Goal: Task Accomplishment & Management: Use online tool/utility

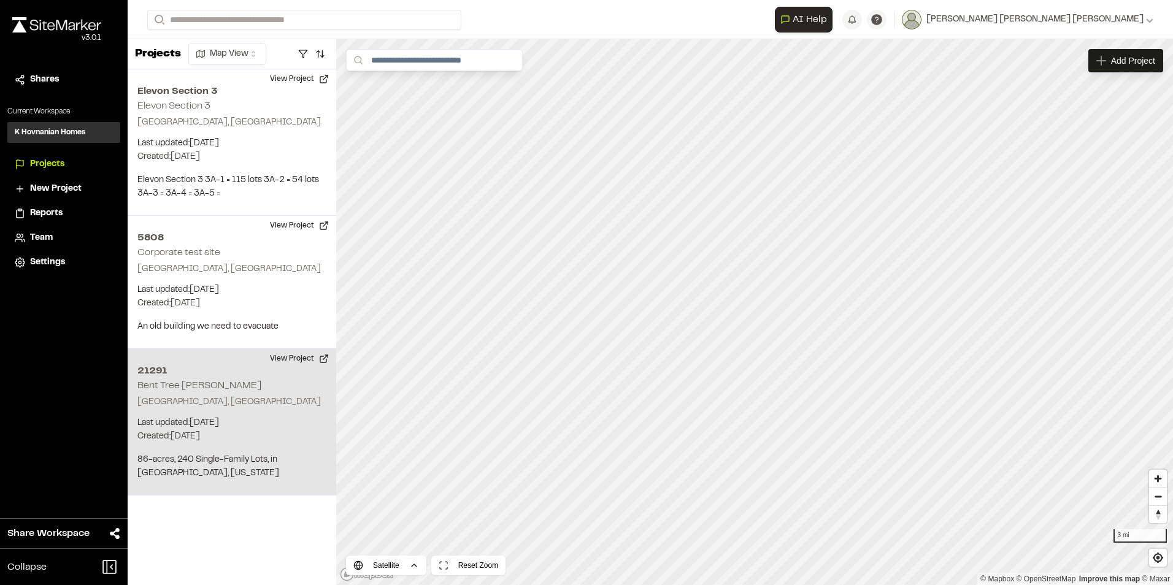
click at [191, 409] on p "[GEOGRAPHIC_DATA], [GEOGRAPHIC_DATA]" at bounding box center [231, 402] width 189 height 13
click at [752, 291] on div "21291 Bent Tree Meadows" at bounding box center [755, 291] width 150 height 13
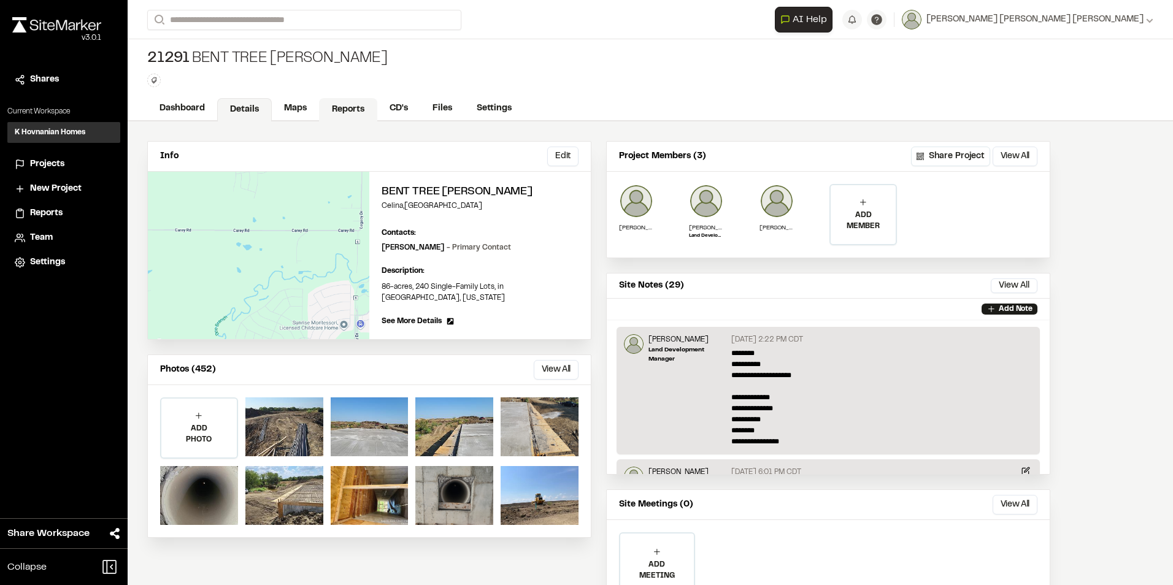
click at [337, 107] on link "Reports" at bounding box center [348, 109] width 58 height 23
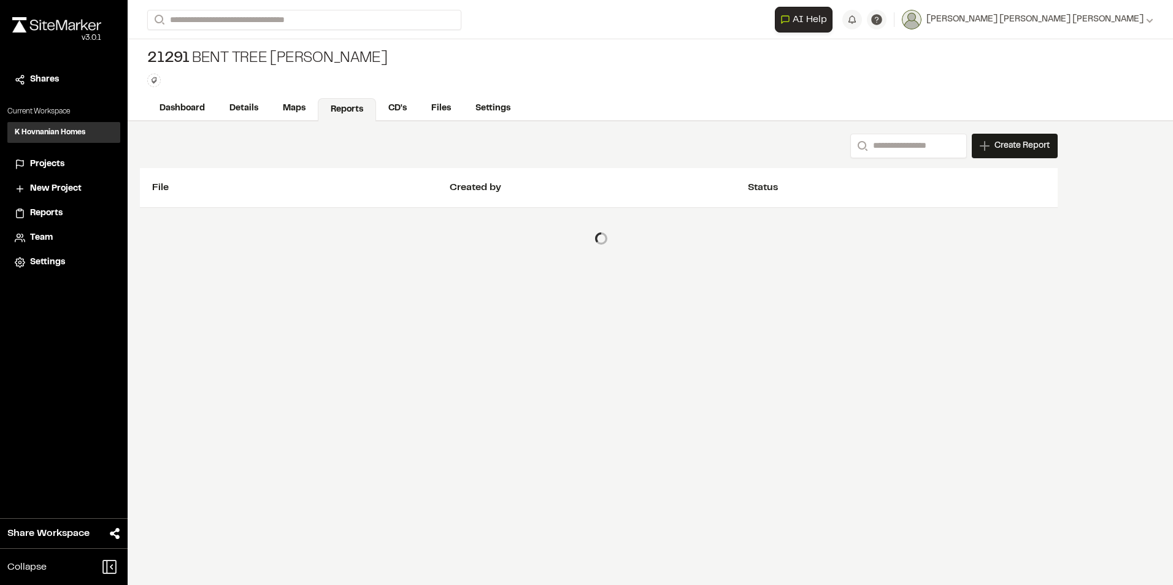
click at [1028, 144] on span "Create Report" at bounding box center [1022, 145] width 55 height 13
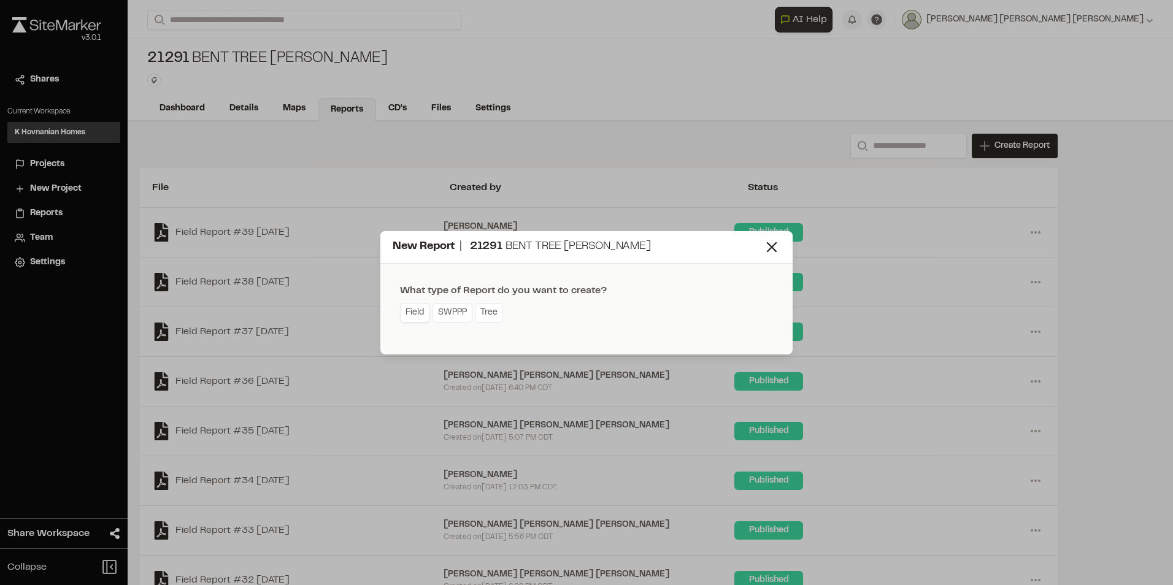
click at [415, 309] on link "Field" at bounding box center [415, 313] width 30 height 20
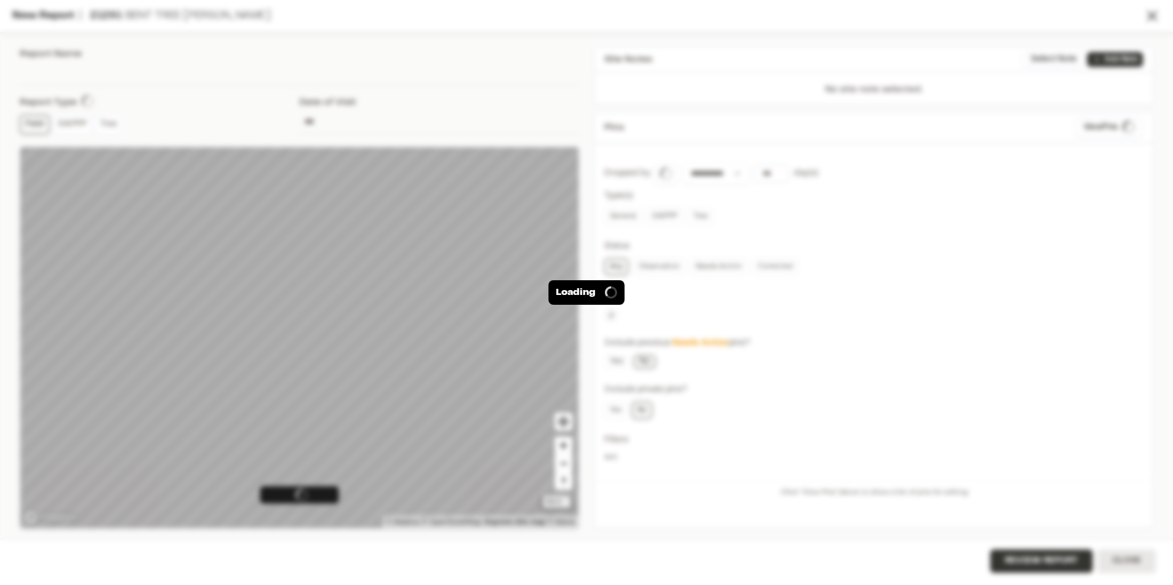
type input "**********"
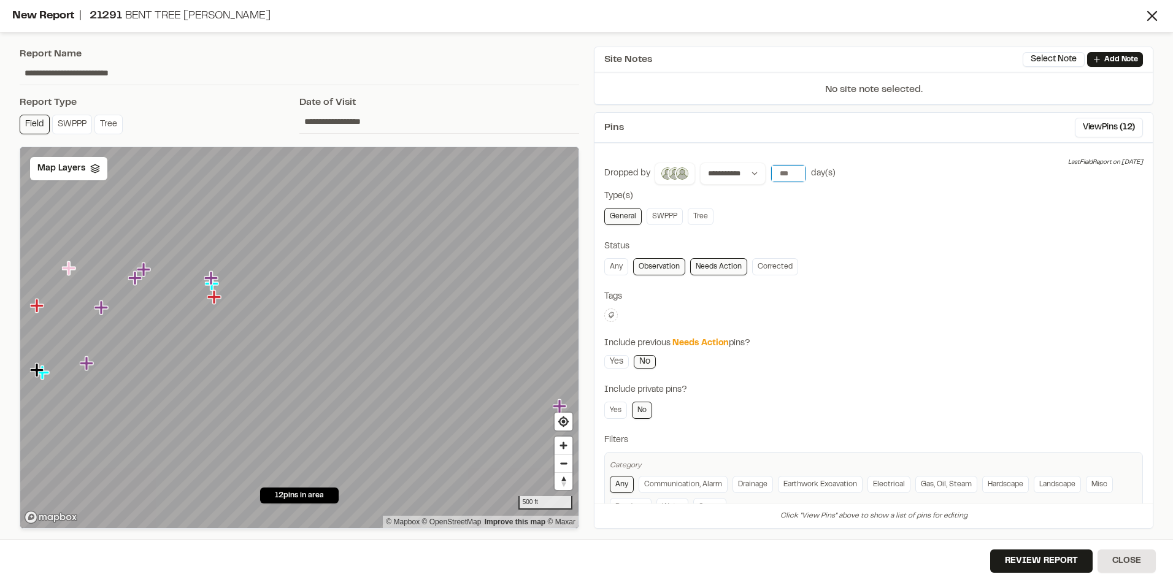
click at [795, 169] on input "*" at bounding box center [788, 173] width 34 height 17
click at [796, 169] on input "*" at bounding box center [788, 173] width 34 height 17
type input "*"
click at [796, 169] on input "*" at bounding box center [788, 173] width 34 height 17
click at [1104, 129] on button "View Pins ( 12 )" at bounding box center [1109, 128] width 68 height 20
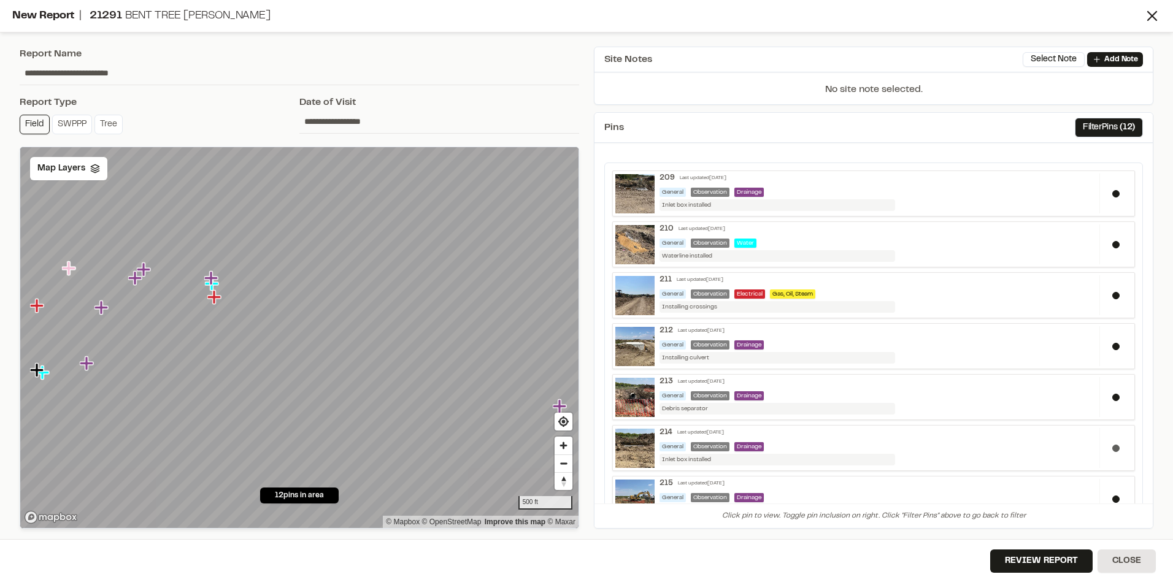
click at [1102, 447] on div at bounding box center [1116, 448] width 33 height 40
click at [93, 167] on icon at bounding box center [95, 169] width 10 height 10
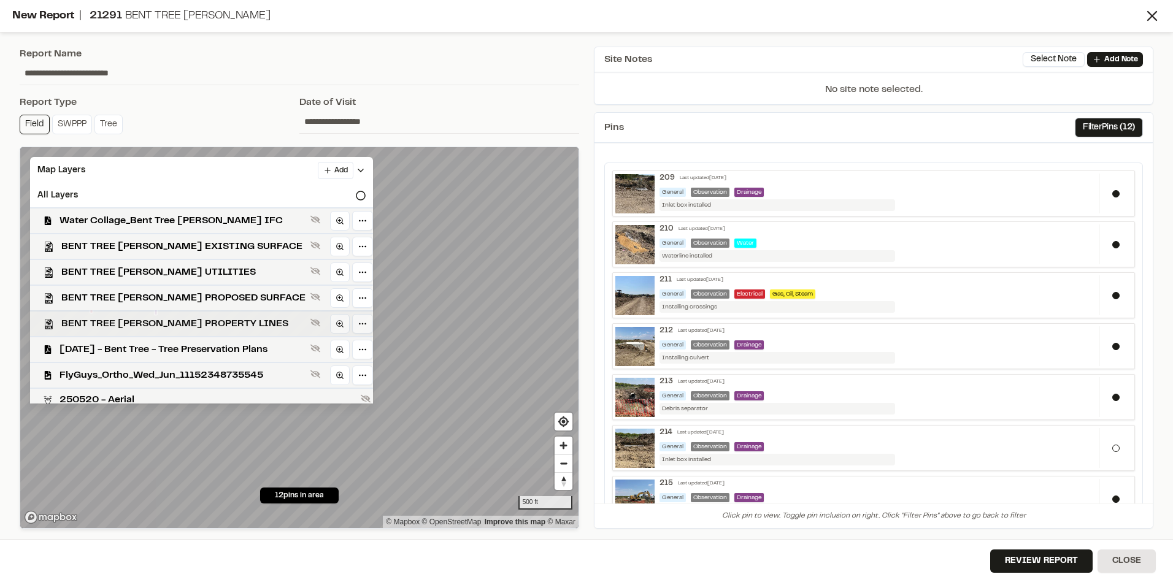
click at [147, 325] on span "BENT TREE [PERSON_NAME] PROPERTY LINES" at bounding box center [183, 324] width 244 height 15
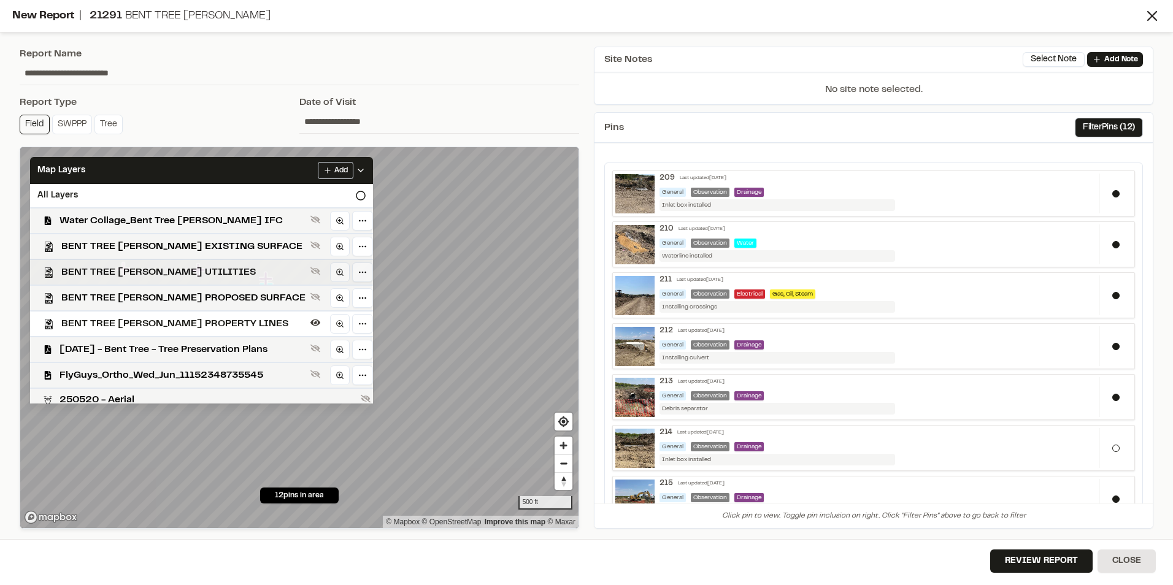
click at [176, 272] on span "BENT TREE [PERSON_NAME] UTILITIES" at bounding box center [183, 272] width 244 height 15
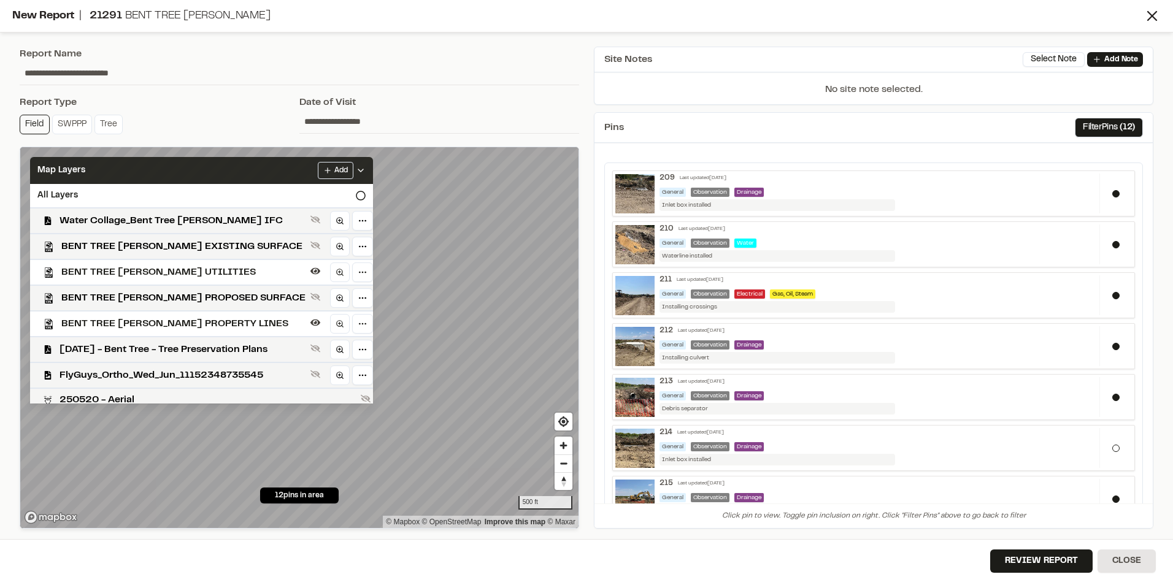
click at [356, 168] on icon at bounding box center [361, 171] width 10 height 10
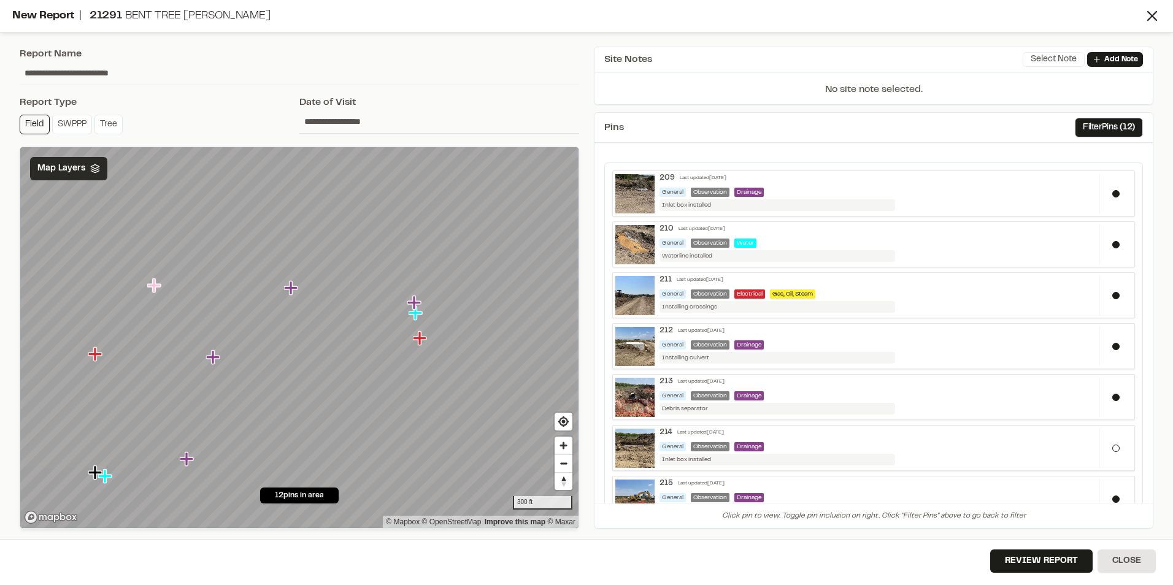
click at [1062, 58] on button "Select Note" at bounding box center [1054, 59] width 62 height 15
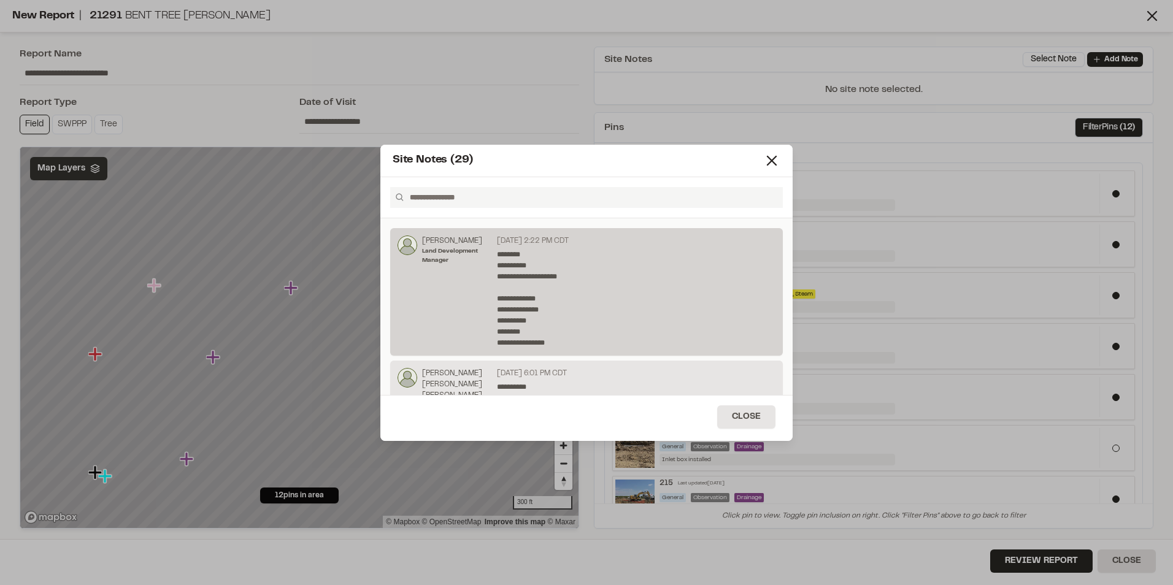
click at [595, 289] on p "**********" at bounding box center [633, 298] width 272 height 99
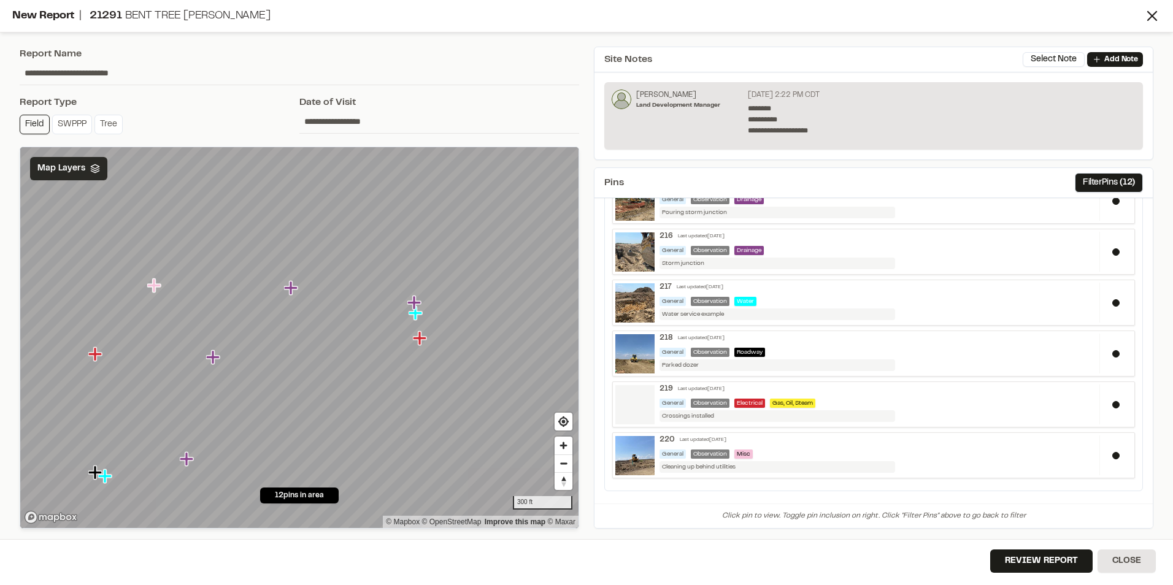
scroll to position [358, 0]
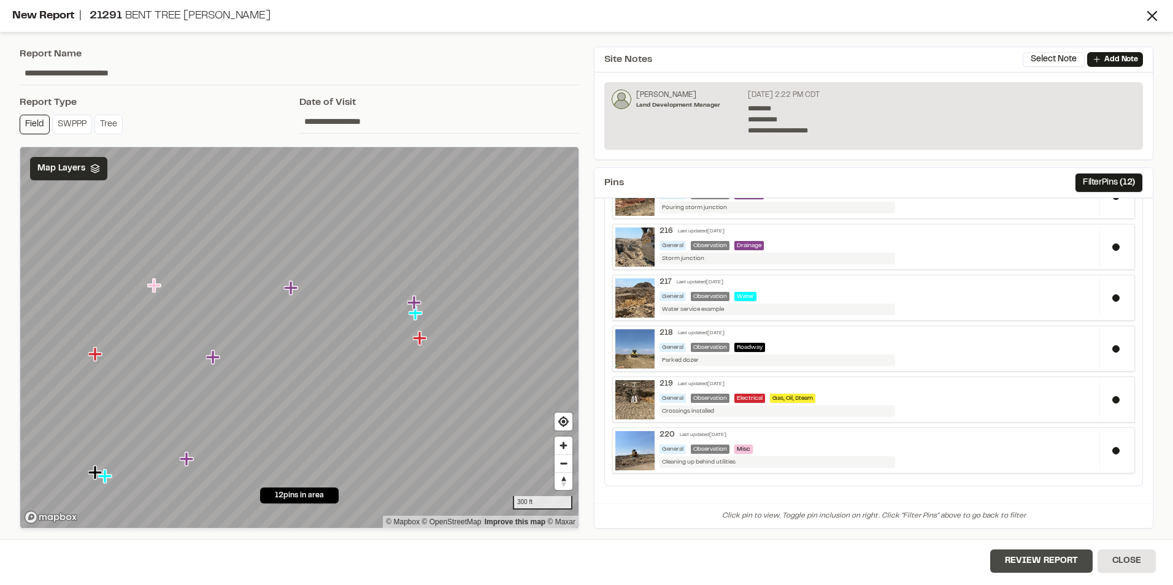
click at [1052, 566] on button "Review Report" at bounding box center [1041, 561] width 102 height 23
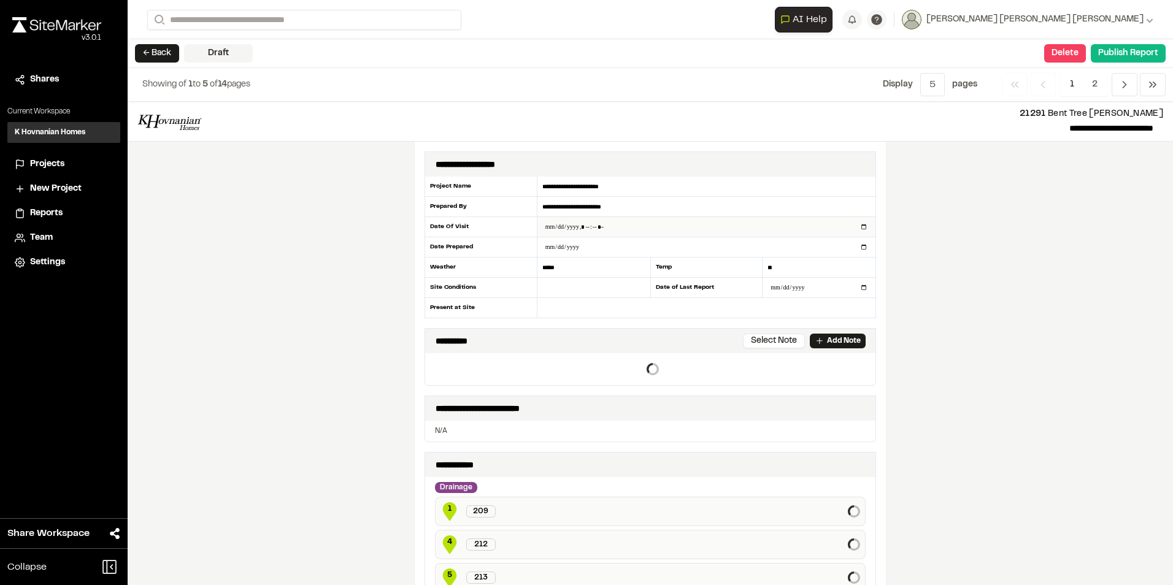
click at [557, 228] on input "datetime-local" at bounding box center [706, 227] width 338 height 20
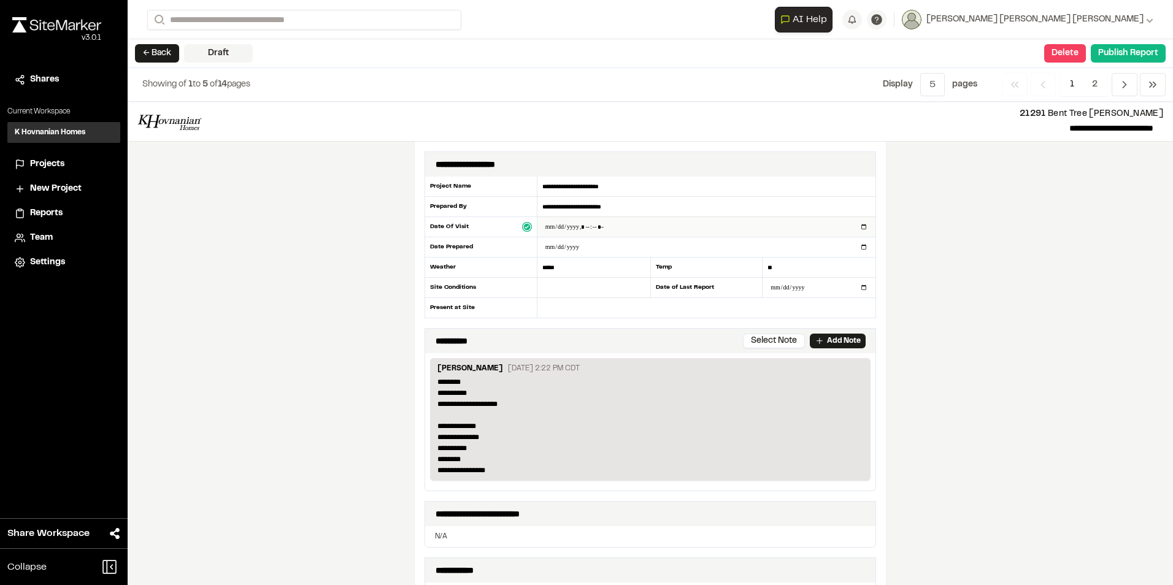
click at [586, 229] on input "datetime-local" at bounding box center [706, 227] width 338 height 20
click at [585, 229] on input "datetime-local" at bounding box center [706, 227] width 338 height 20
type input "**********"
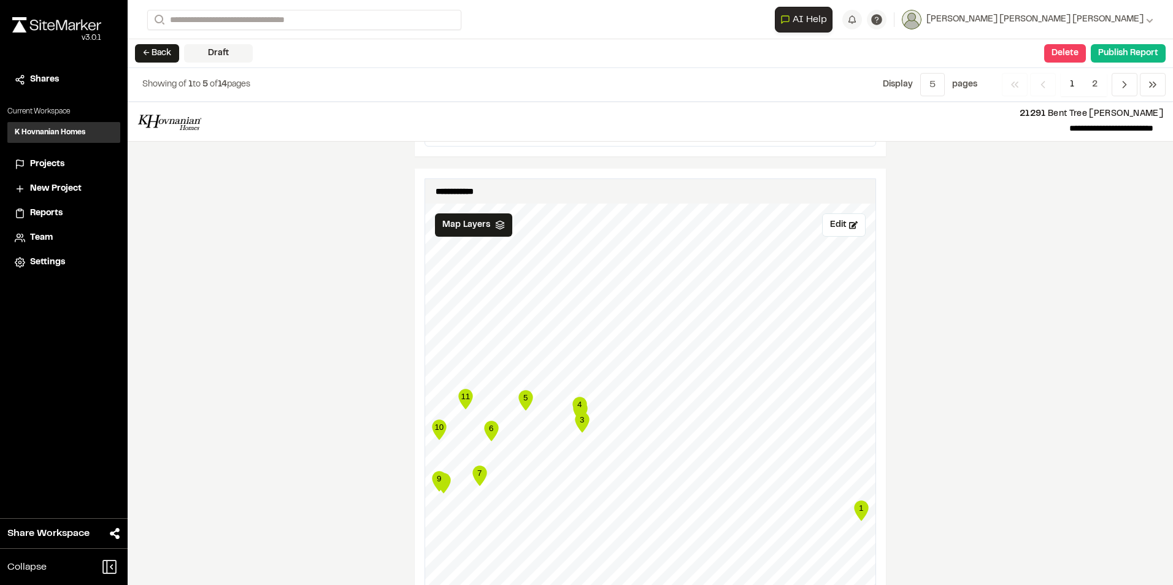
scroll to position [1104, 0]
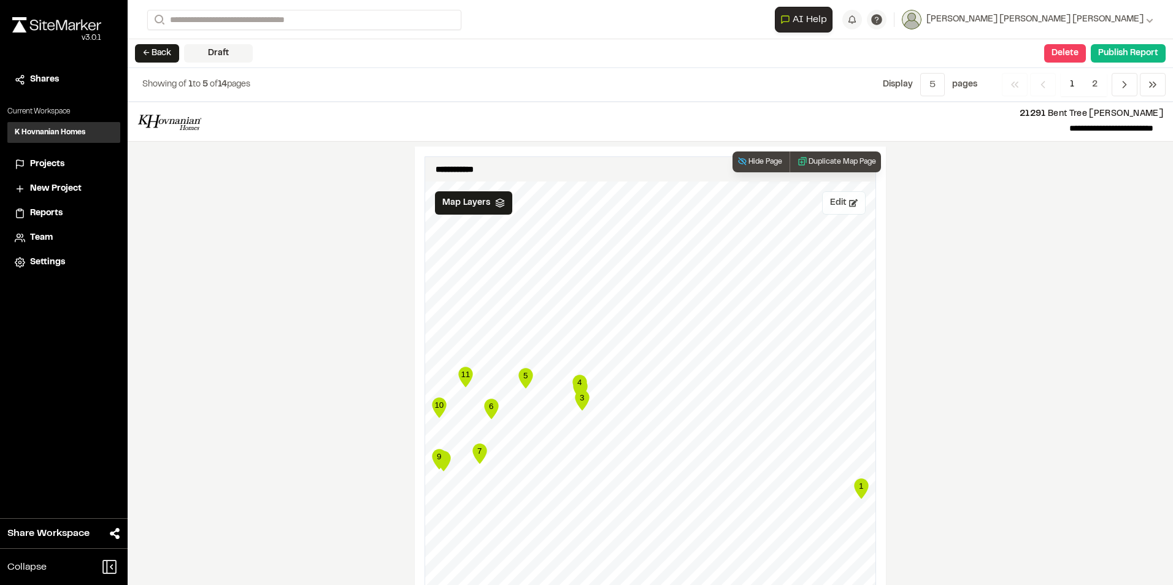
click at [832, 202] on button "Edit" at bounding box center [844, 202] width 44 height 23
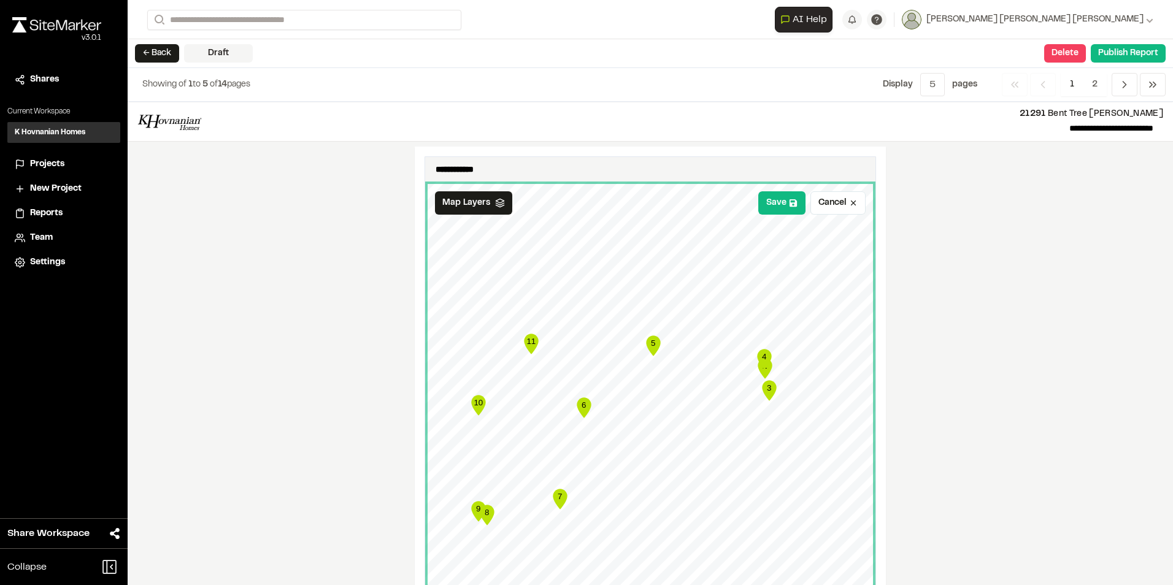
click at [987, 408] on div "**********" at bounding box center [651, 343] width 1046 height 483
click at [779, 205] on button "Save" at bounding box center [781, 202] width 47 height 23
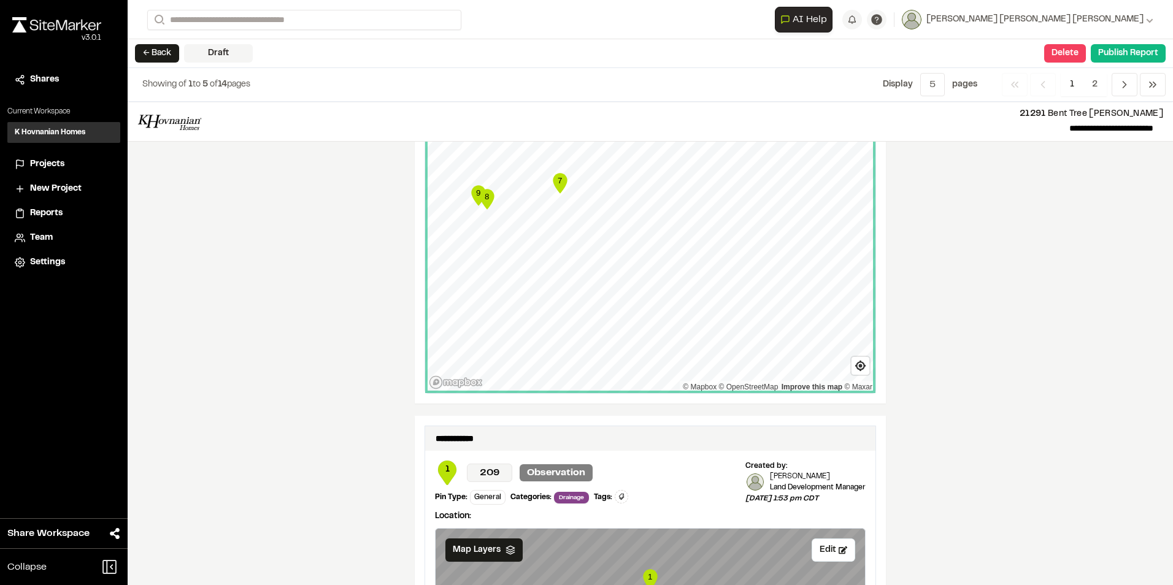
scroll to position [1657, 0]
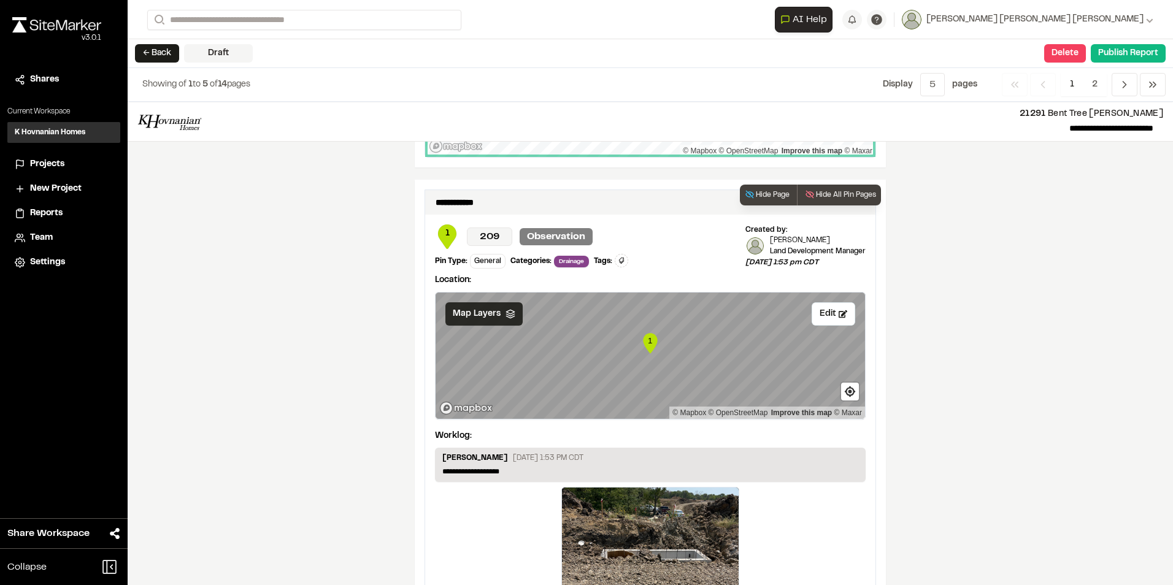
click at [501, 320] on div "Map Layers" at bounding box center [483, 313] width 77 height 23
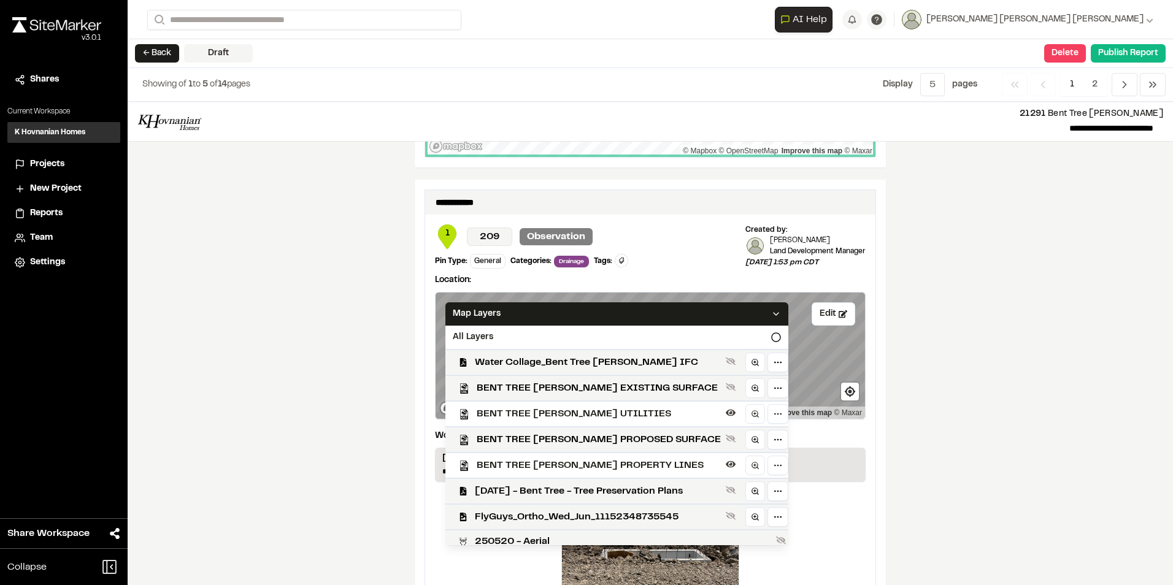
click at [999, 387] on div "**********" at bounding box center [651, 343] width 1046 height 483
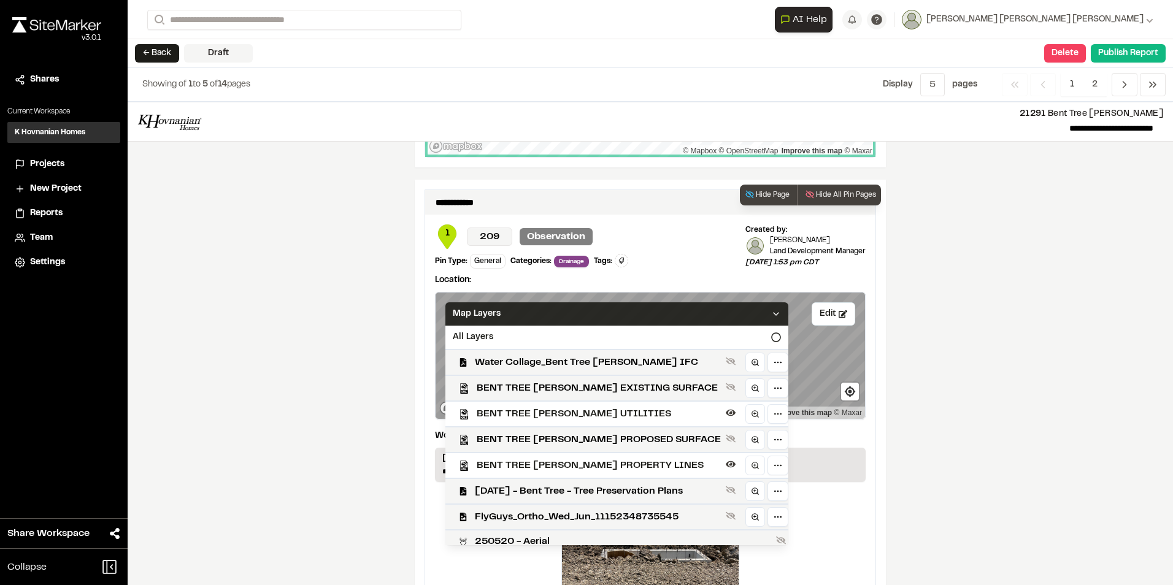
click at [771, 314] on icon at bounding box center [776, 314] width 10 height 10
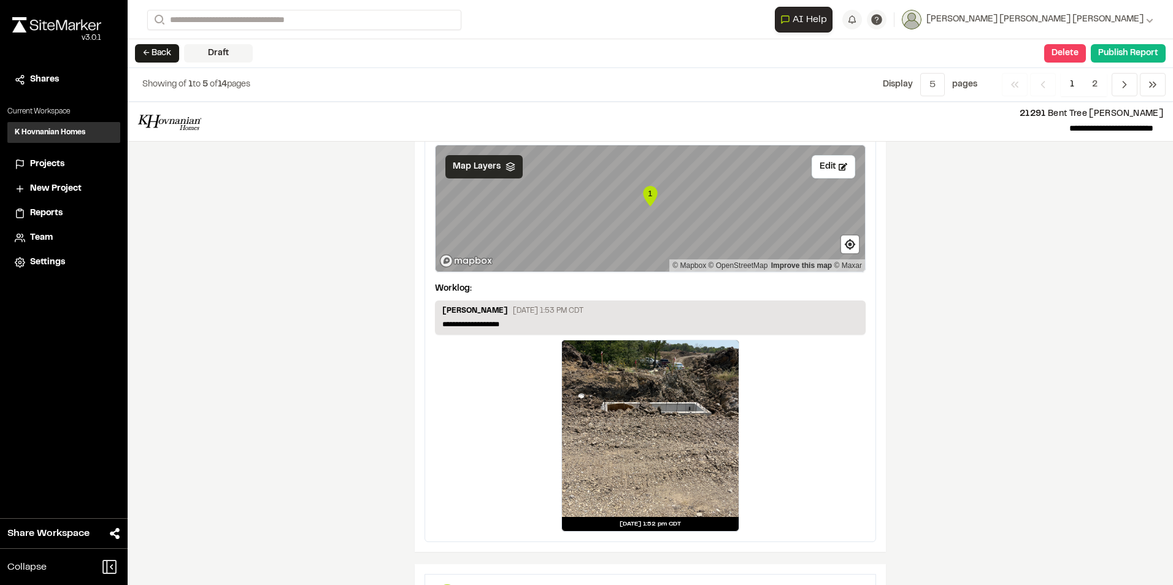
scroll to position [1718, 0]
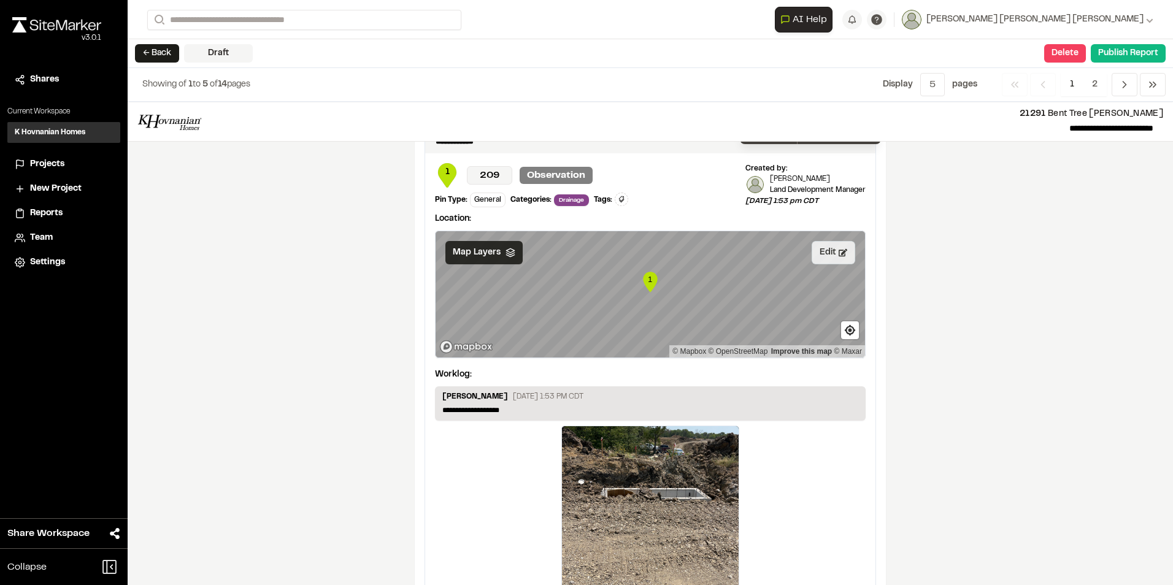
click at [812, 262] on button "Edit" at bounding box center [834, 252] width 44 height 23
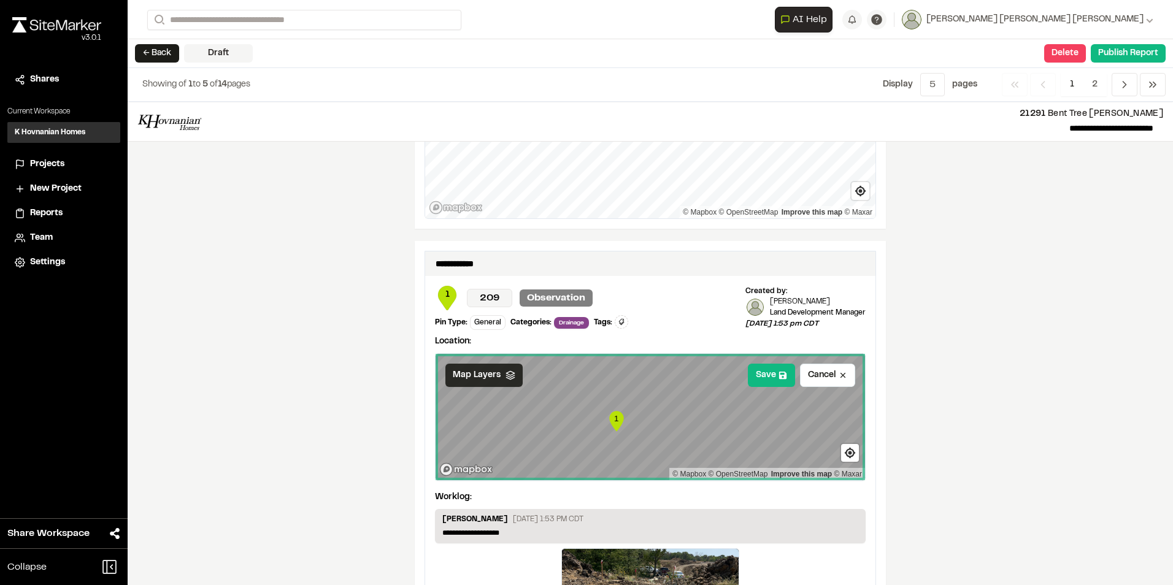
scroll to position [1657, 0]
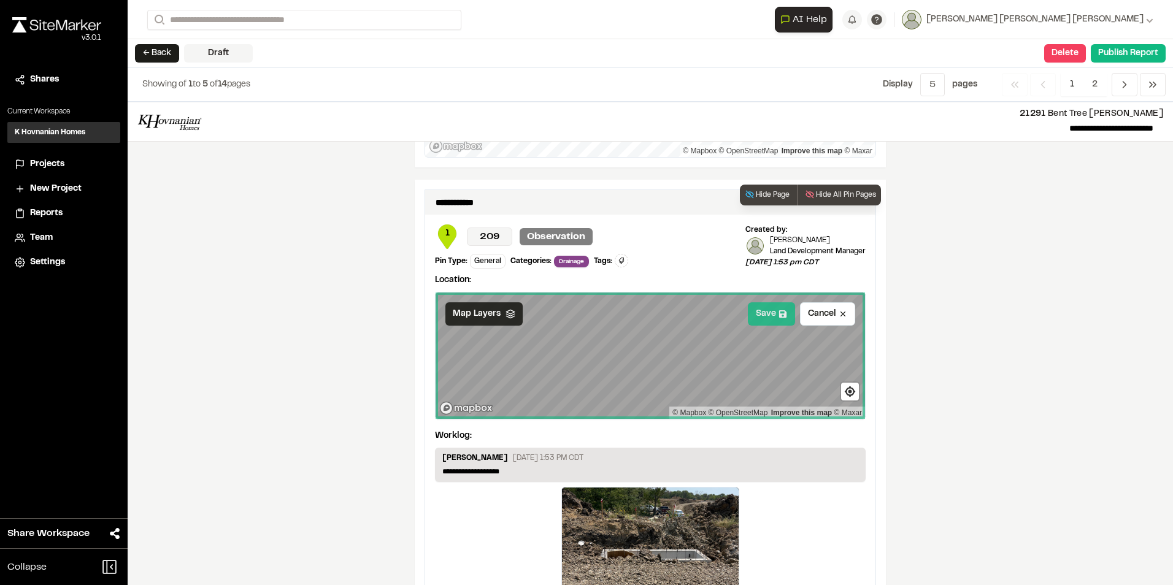
click at [767, 315] on button "Save" at bounding box center [771, 313] width 47 height 23
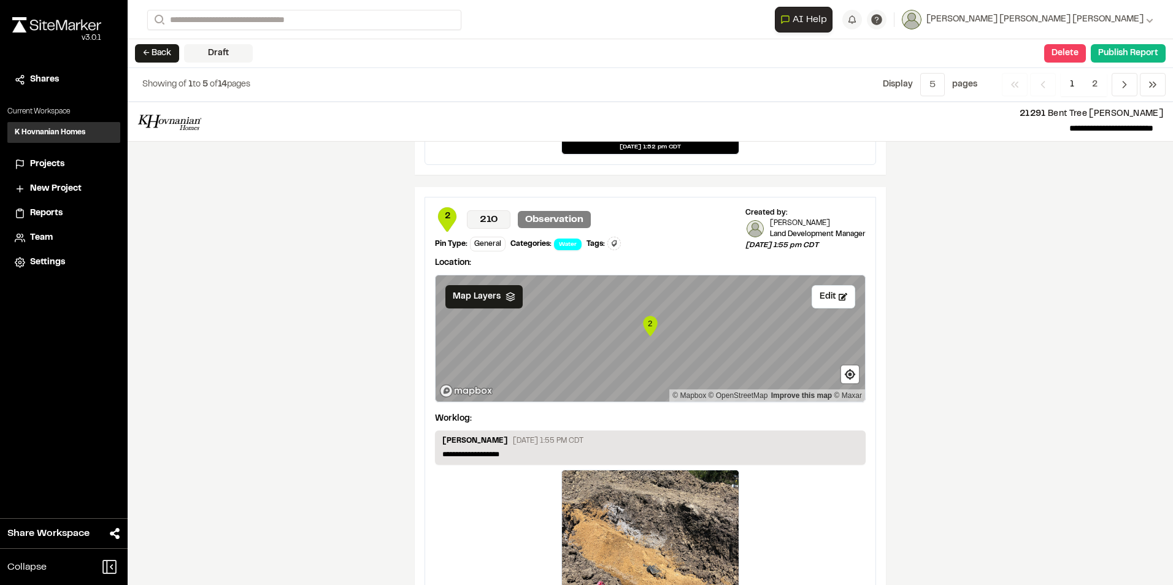
scroll to position [2168, 0]
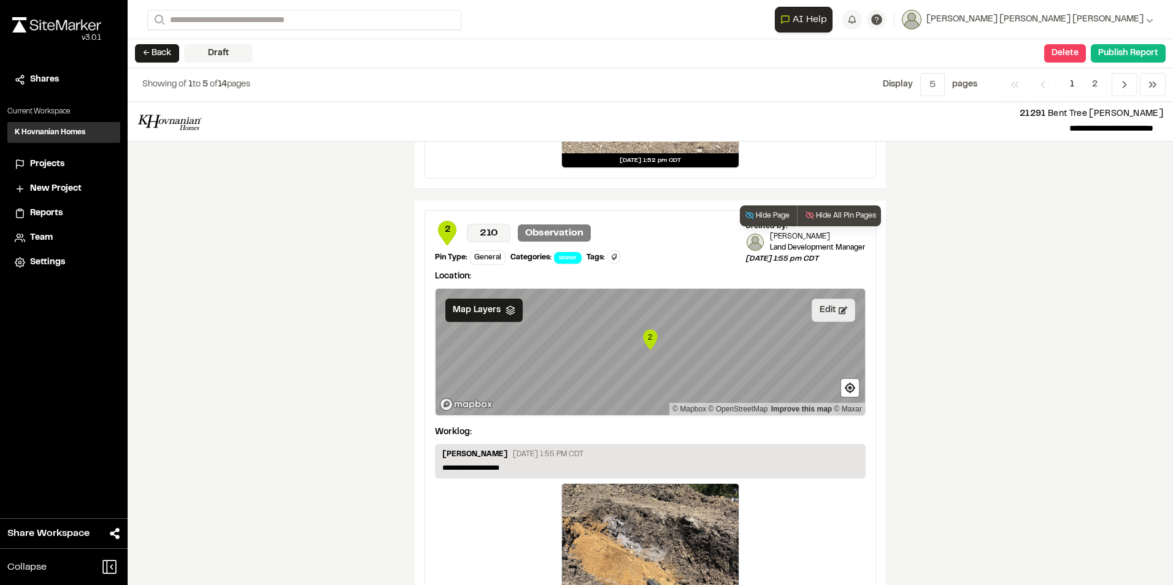
click at [835, 305] on button "Edit" at bounding box center [834, 310] width 44 height 23
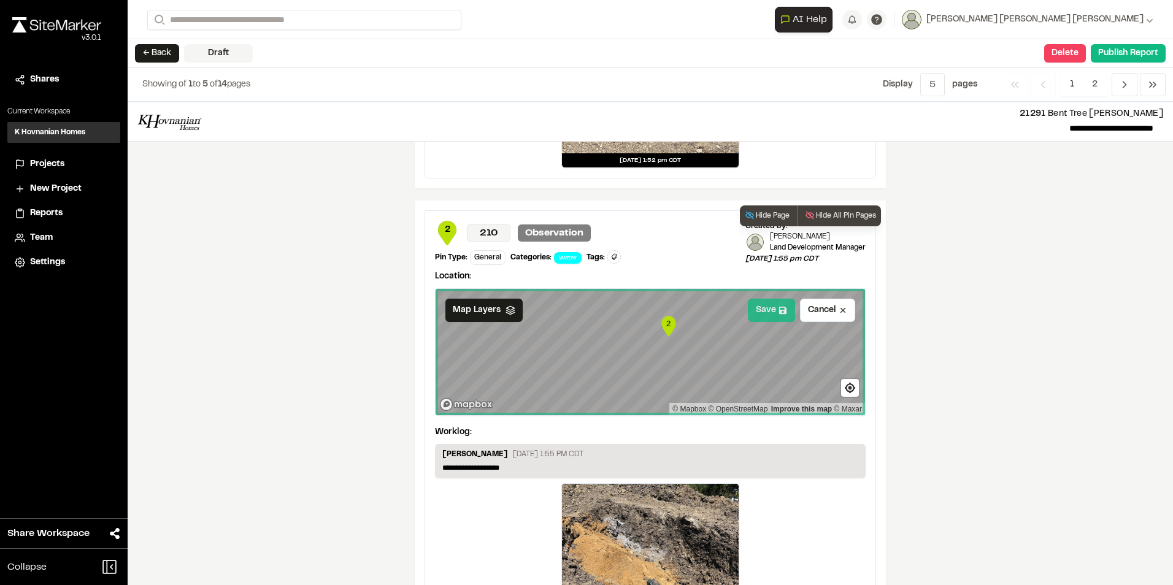
click at [766, 318] on button "Save" at bounding box center [771, 310] width 47 height 23
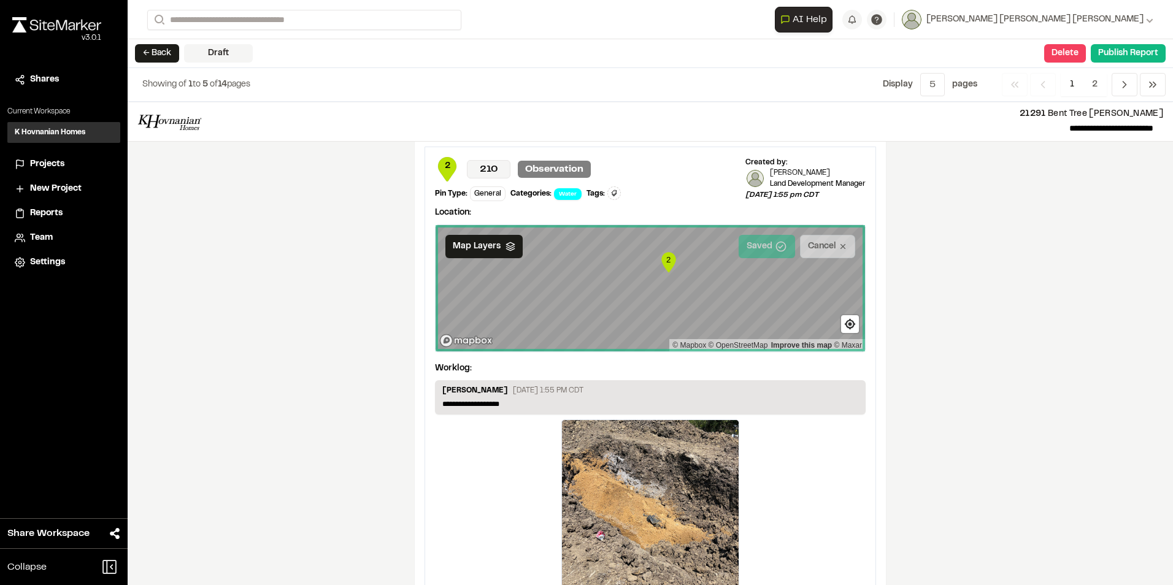
scroll to position [2290, 0]
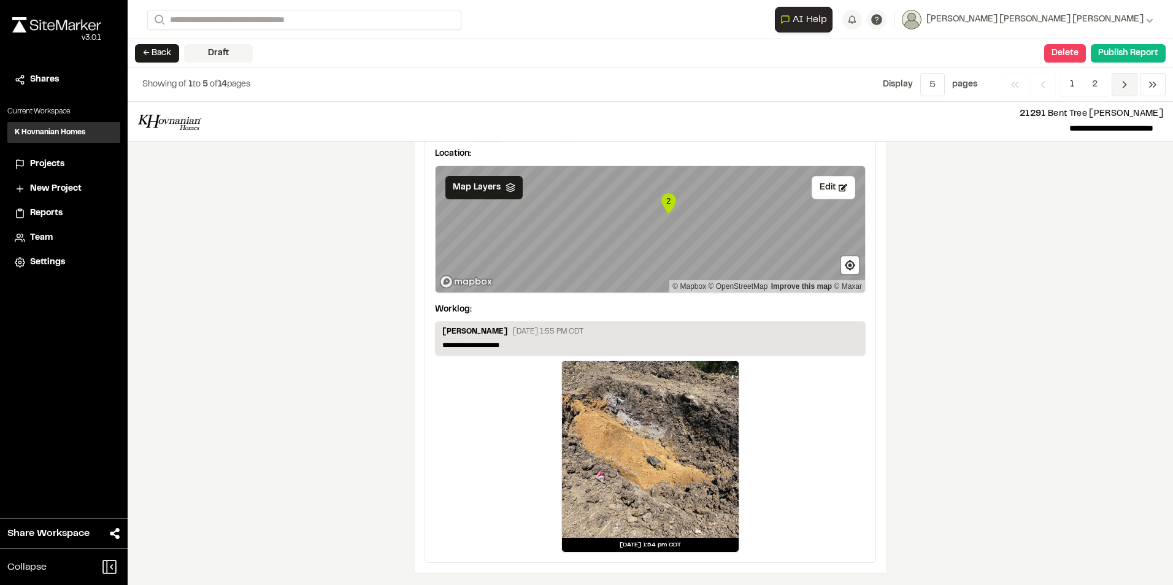
click at [1122, 88] on icon "Navigation" at bounding box center [1125, 85] width 12 height 12
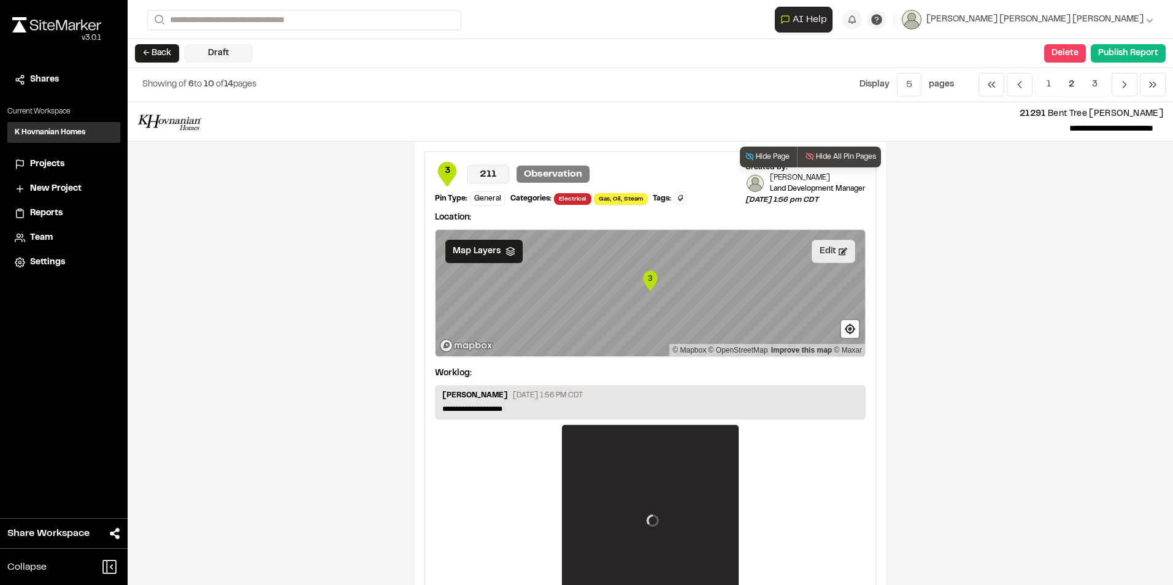
drag, startPoint x: 831, startPoint y: 250, endPoint x: 819, endPoint y: 256, distance: 14.0
click at [831, 250] on button "Edit" at bounding box center [834, 251] width 44 height 23
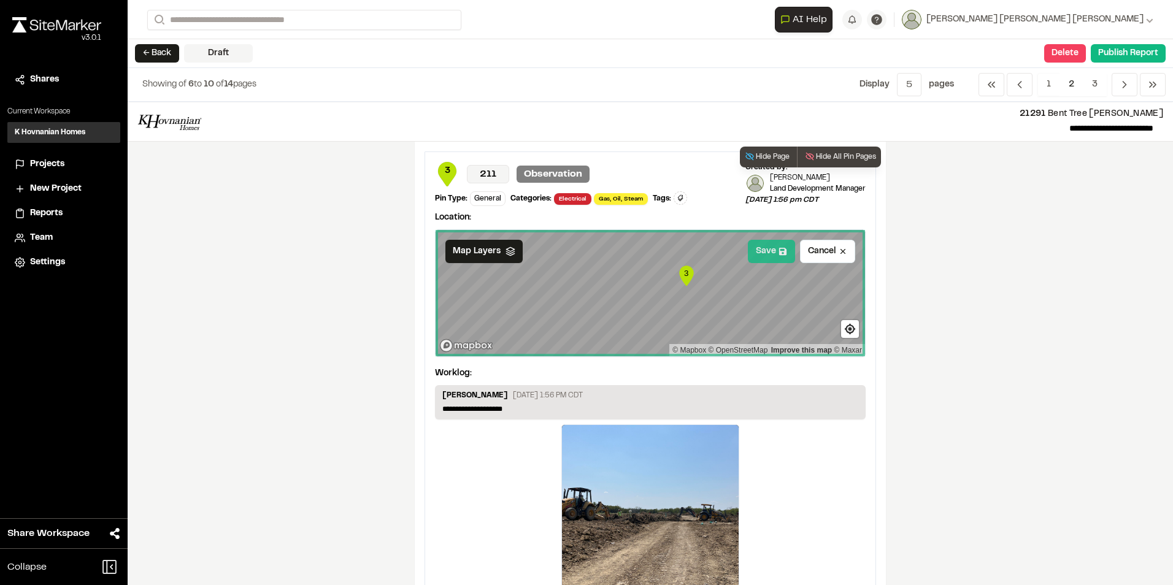
click at [773, 248] on button "Save" at bounding box center [771, 251] width 47 height 23
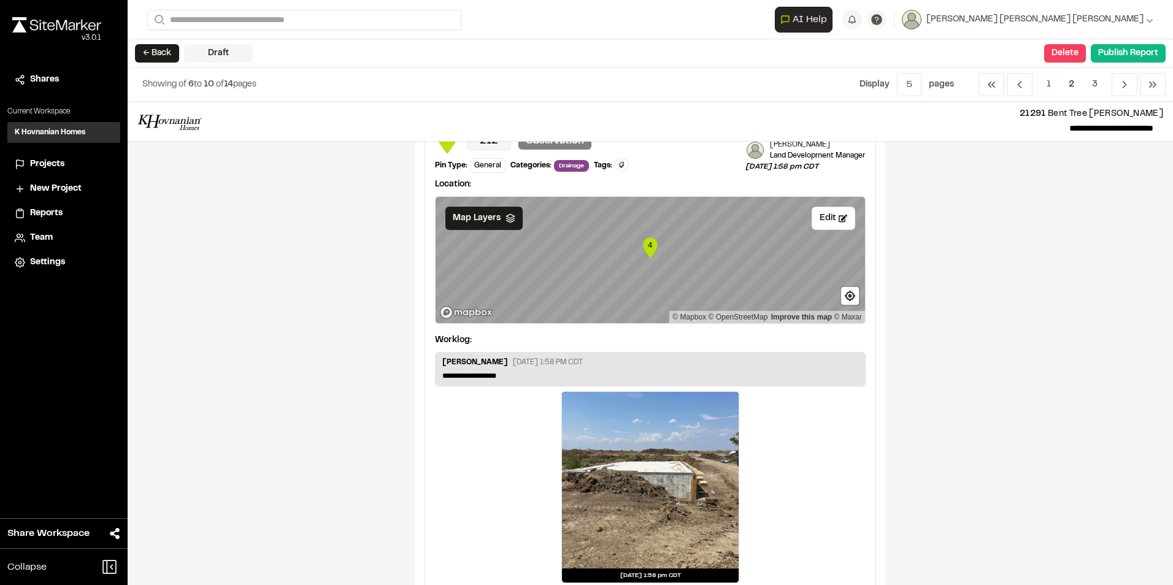
scroll to position [368, 0]
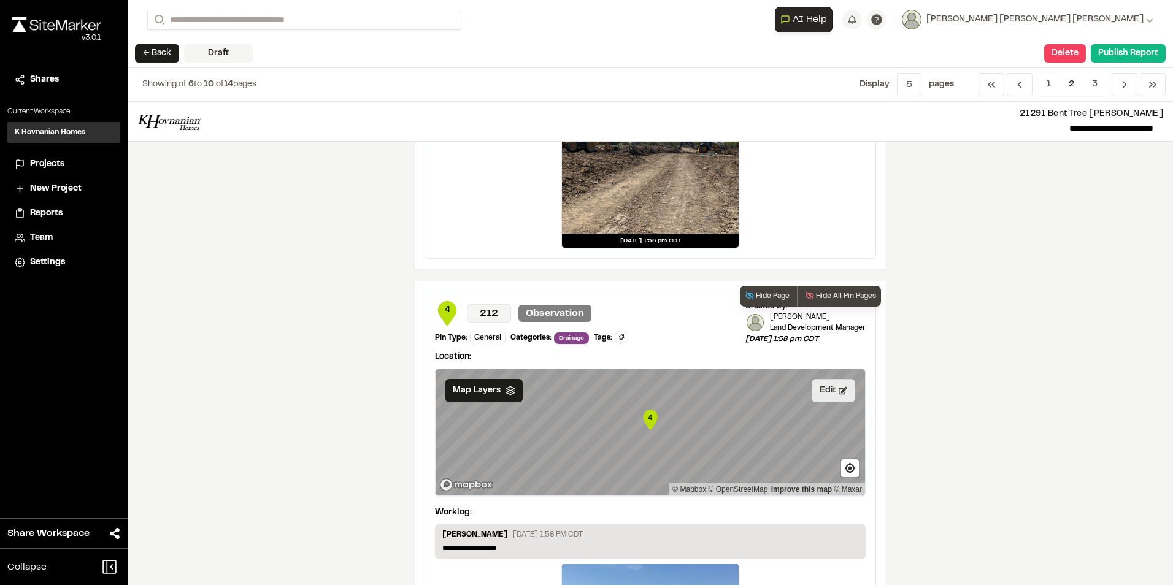
click at [818, 390] on button "Edit" at bounding box center [834, 390] width 44 height 23
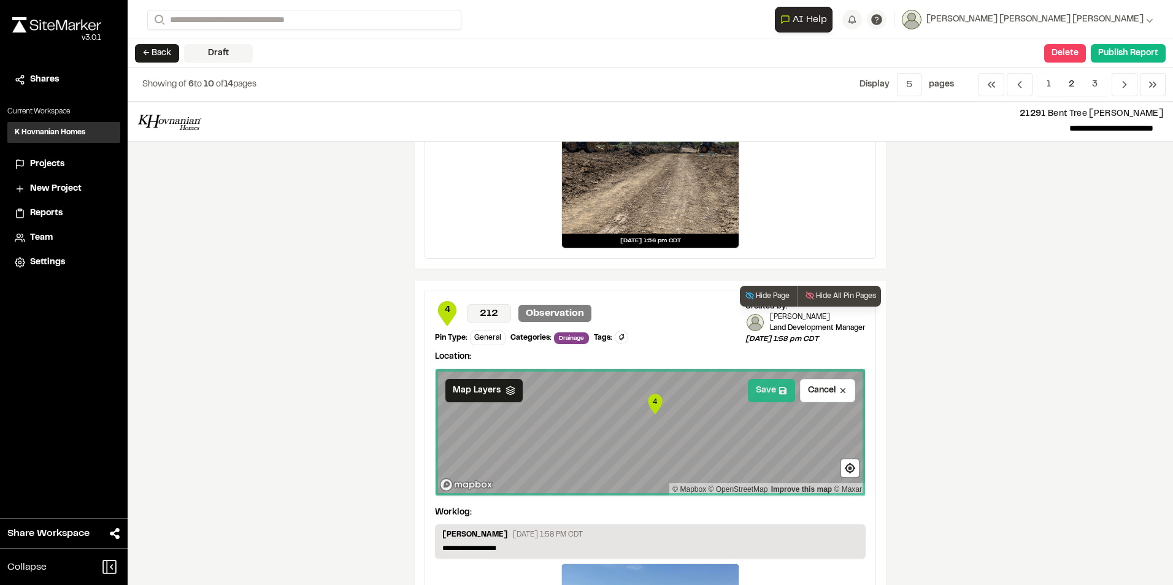
click at [779, 388] on icon at bounding box center [783, 391] width 9 height 9
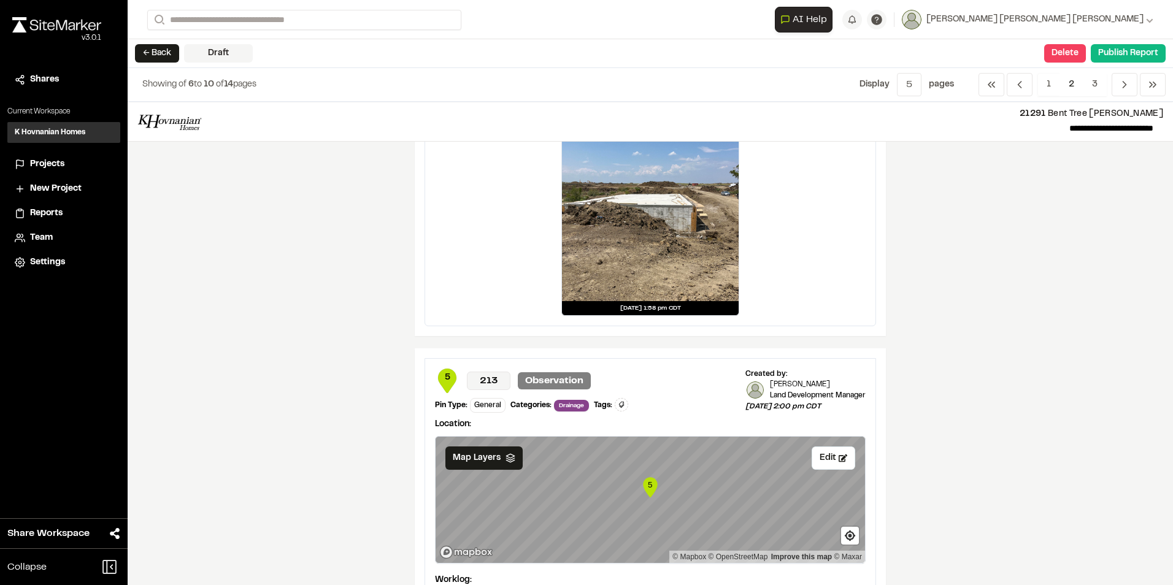
scroll to position [920, 0]
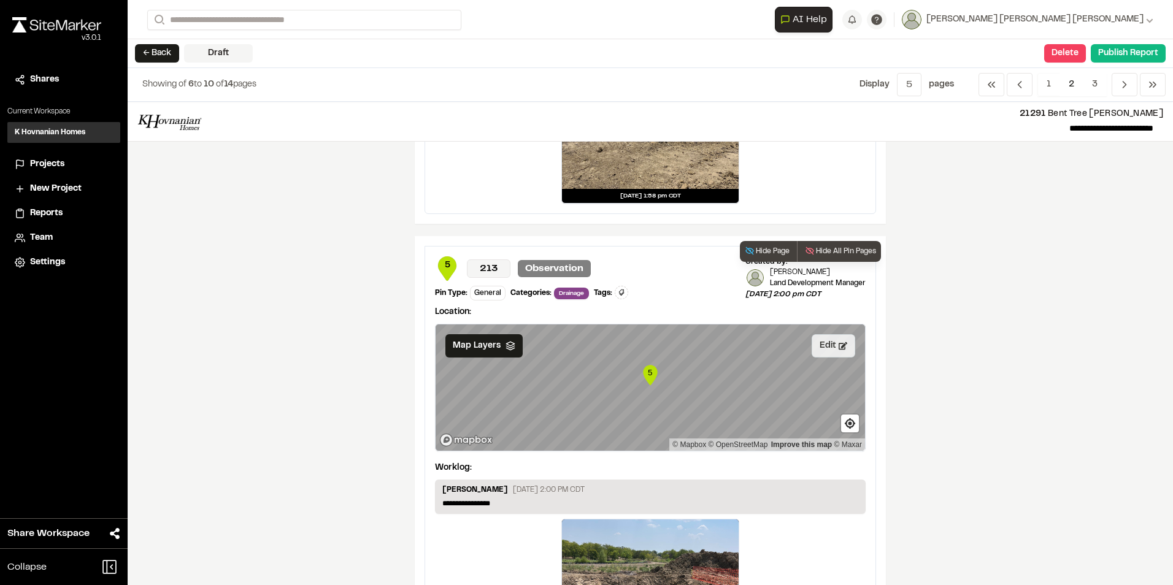
drag, startPoint x: 823, startPoint y: 352, endPoint x: 815, endPoint y: 356, distance: 9.6
click at [823, 351] on button "Edit" at bounding box center [834, 345] width 44 height 23
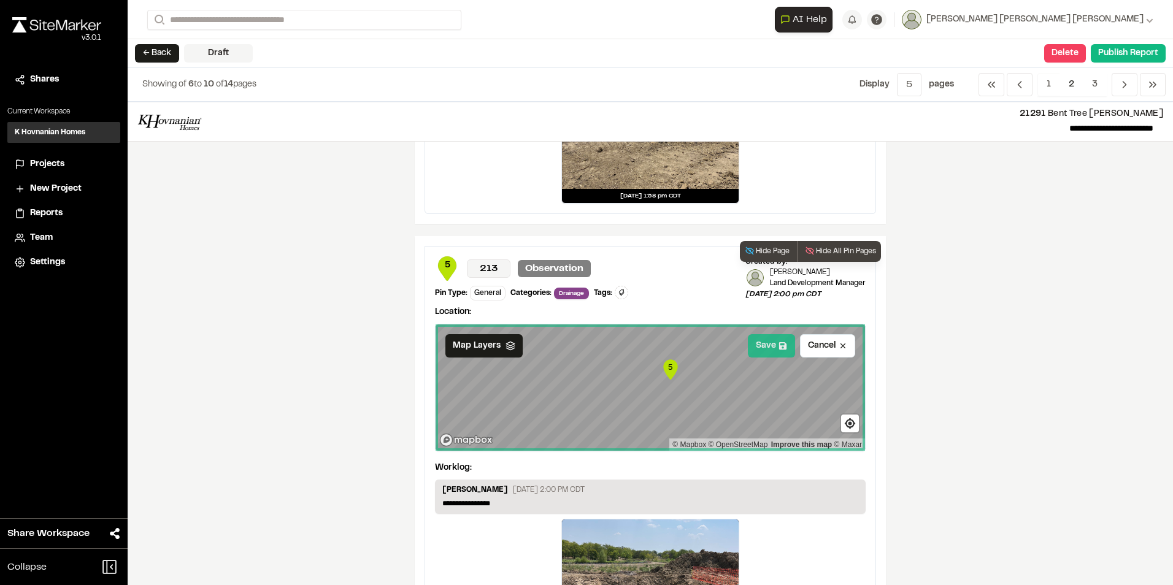
click at [784, 347] on button "Save" at bounding box center [771, 345] width 47 height 23
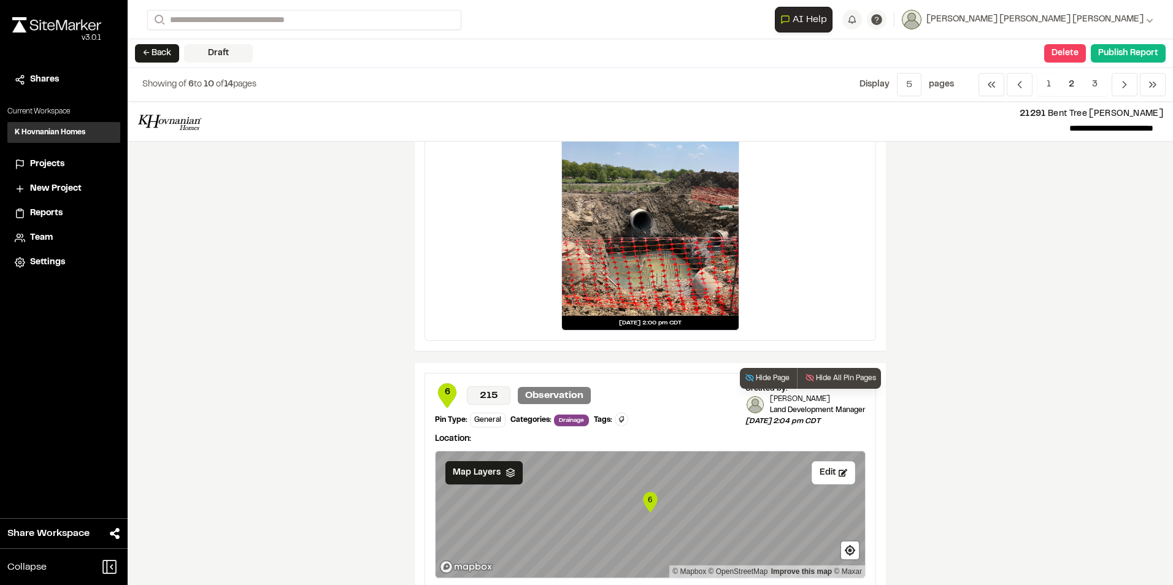
scroll to position [1227, 0]
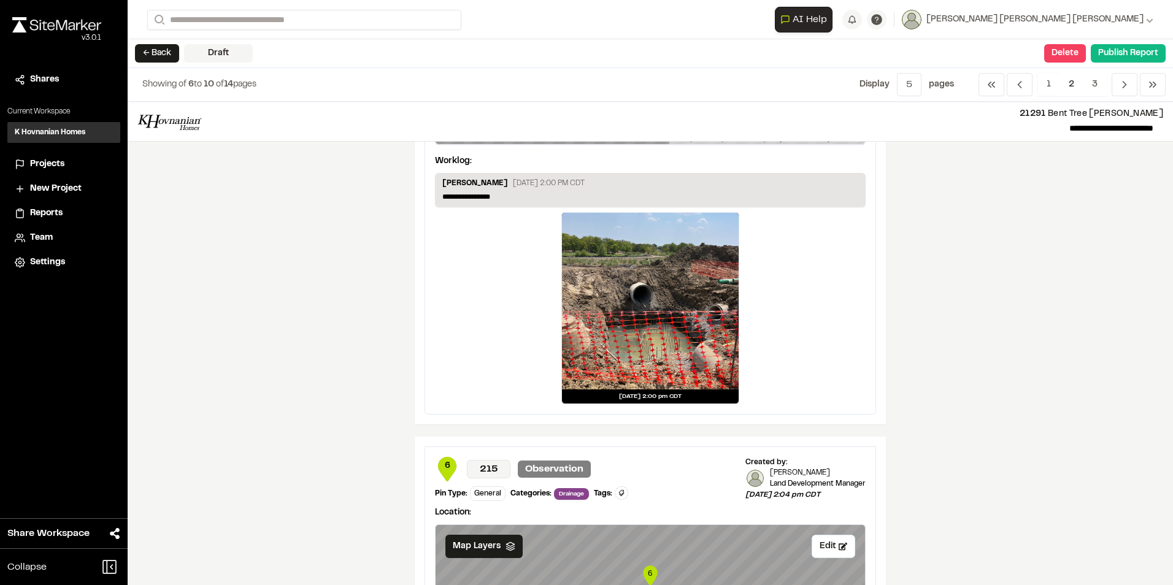
click at [659, 344] on div at bounding box center [650, 301] width 177 height 177
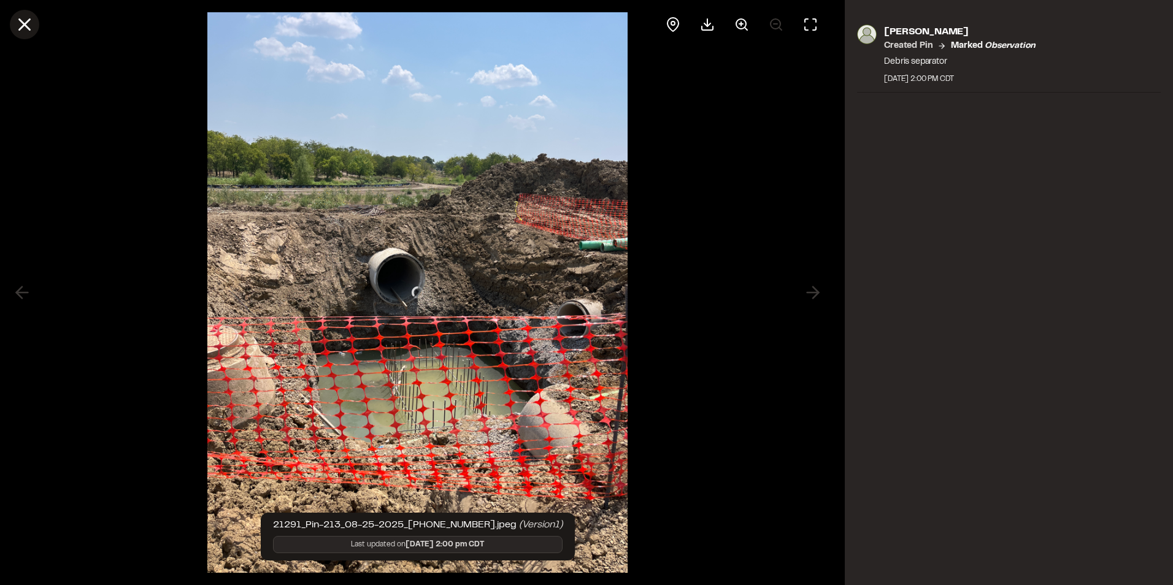
click at [29, 27] on icon at bounding box center [24, 24] width 21 height 21
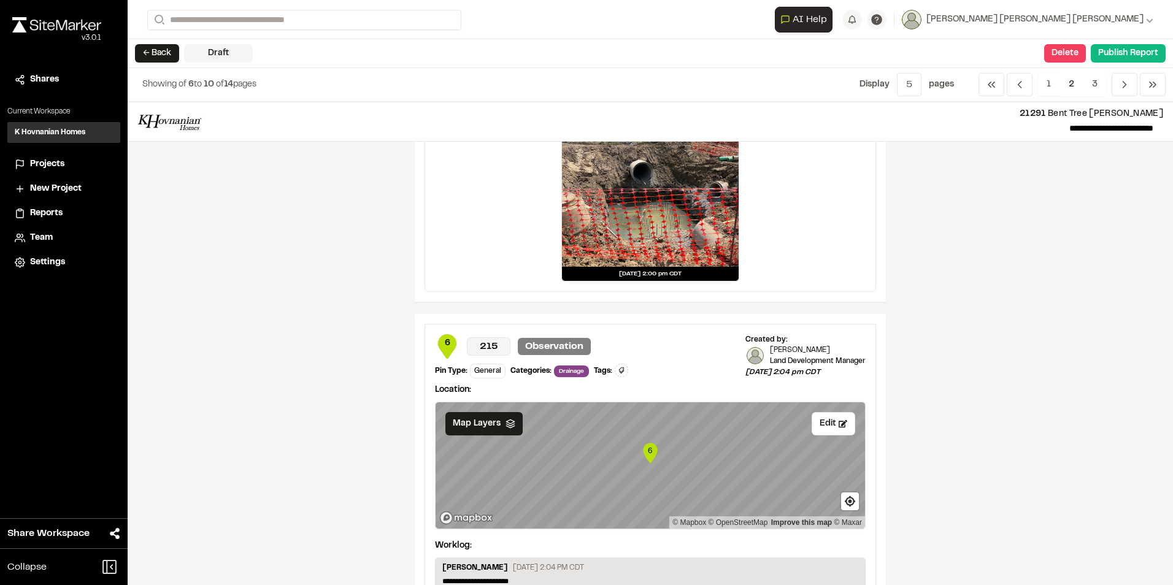
scroll to position [1473, 0]
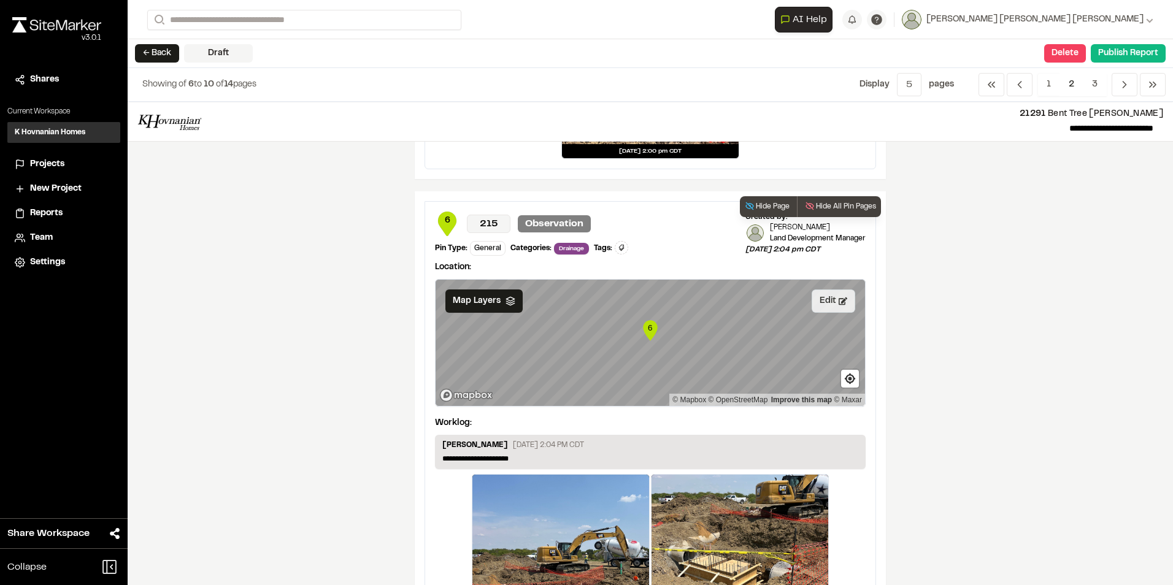
click at [831, 301] on button "Edit" at bounding box center [834, 301] width 44 height 23
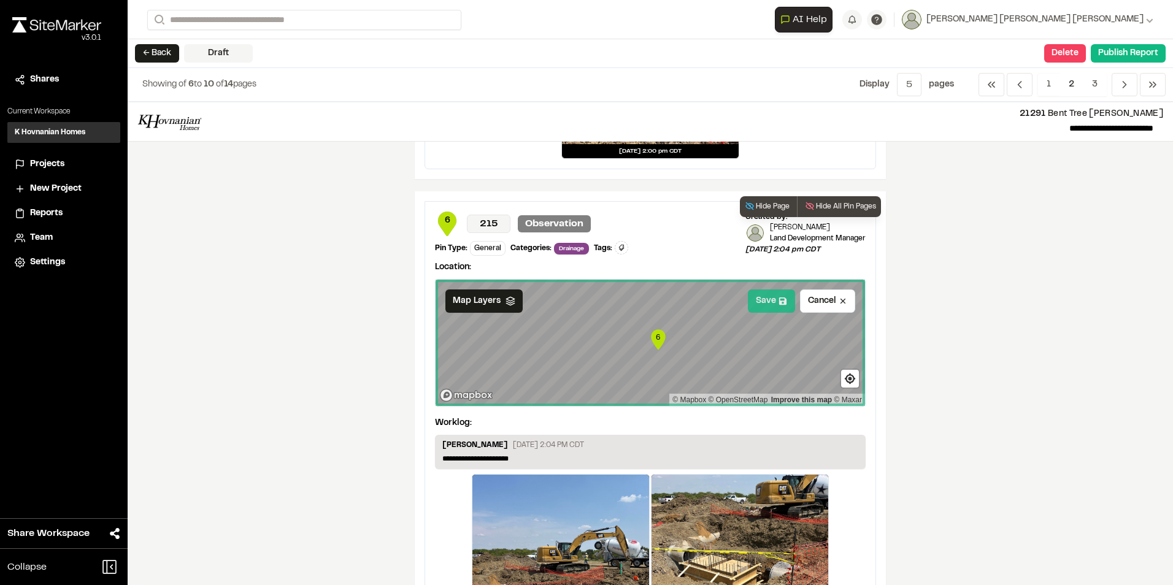
click at [759, 309] on button "Save" at bounding box center [771, 301] width 47 height 23
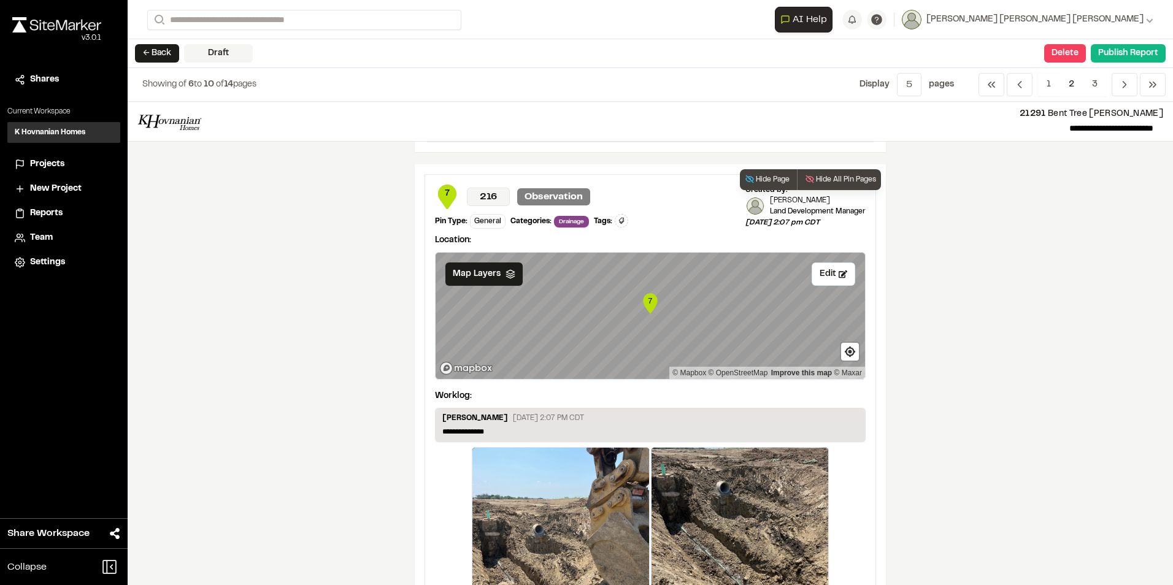
scroll to position [2025, 0]
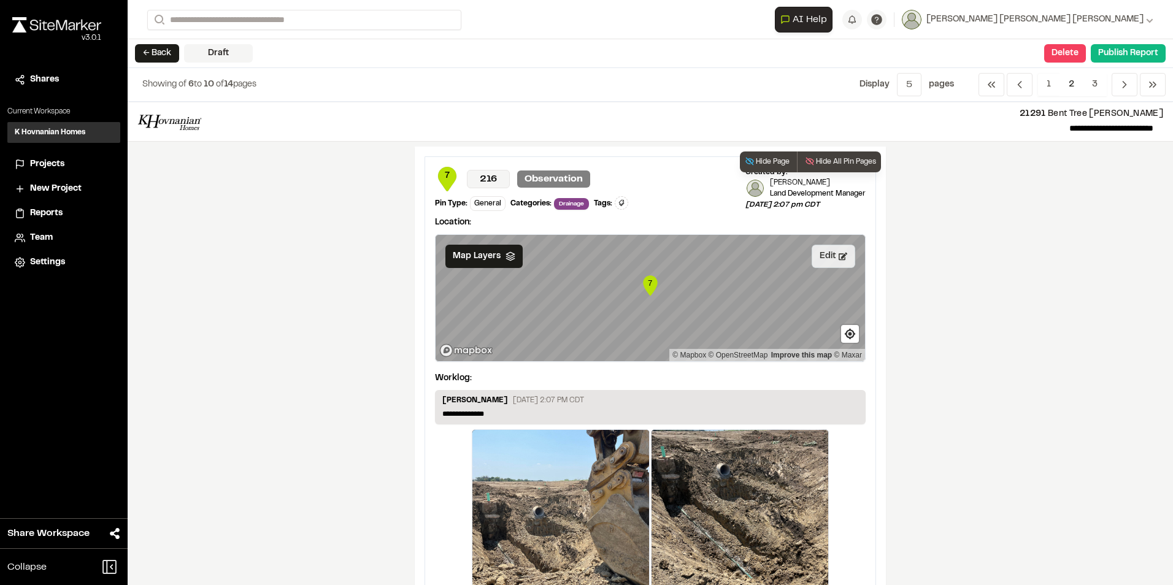
click at [822, 268] on button "Edit" at bounding box center [834, 256] width 44 height 23
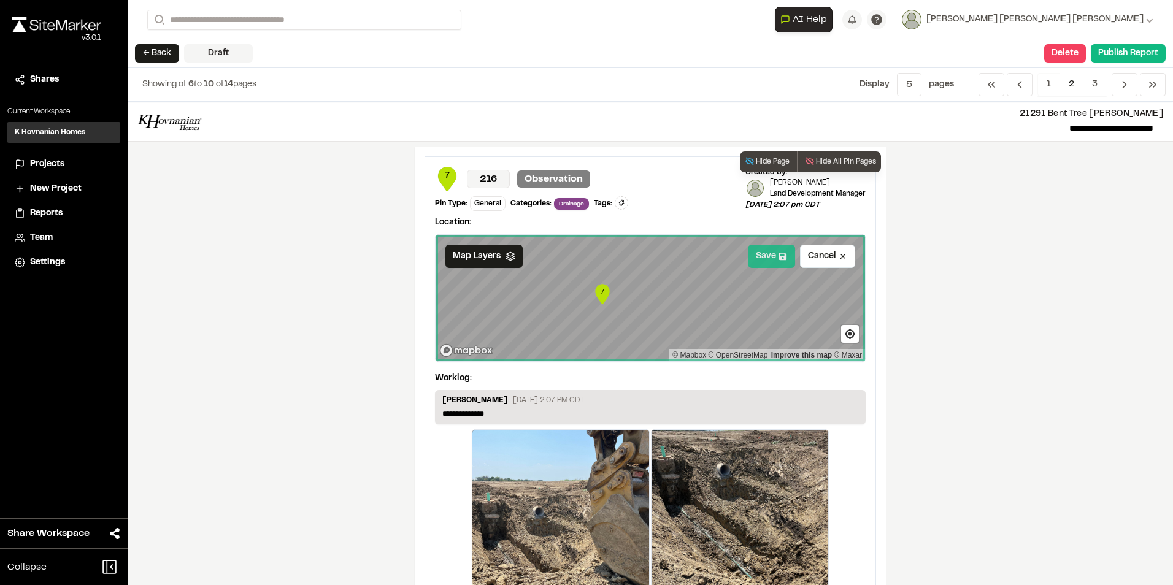
click at [763, 263] on button "Save" at bounding box center [771, 256] width 47 height 23
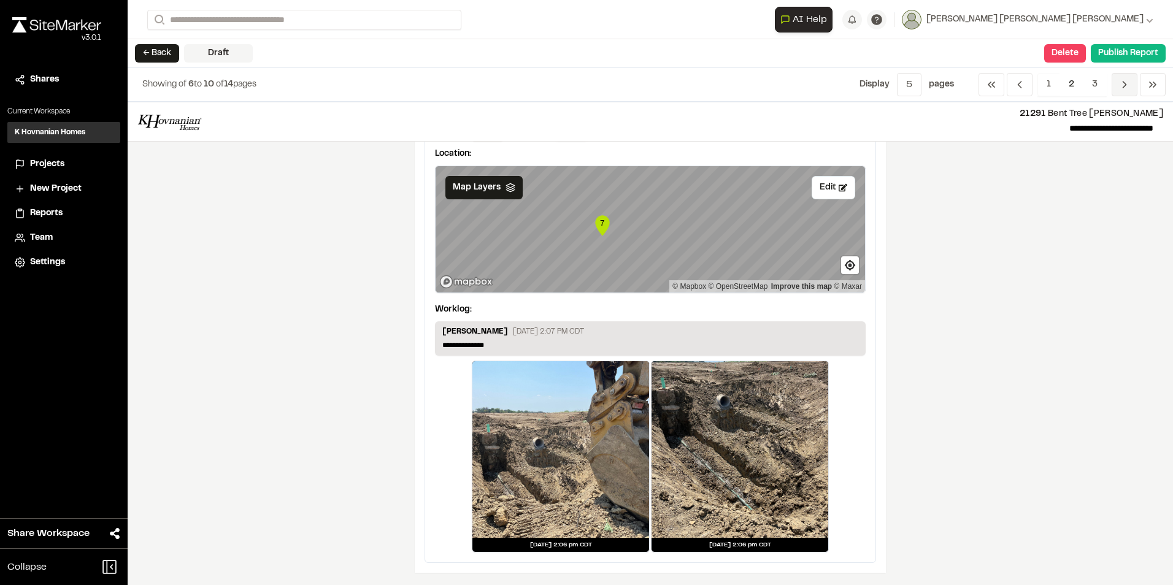
click at [1129, 81] on icon "Navigation" at bounding box center [1125, 85] width 12 height 12
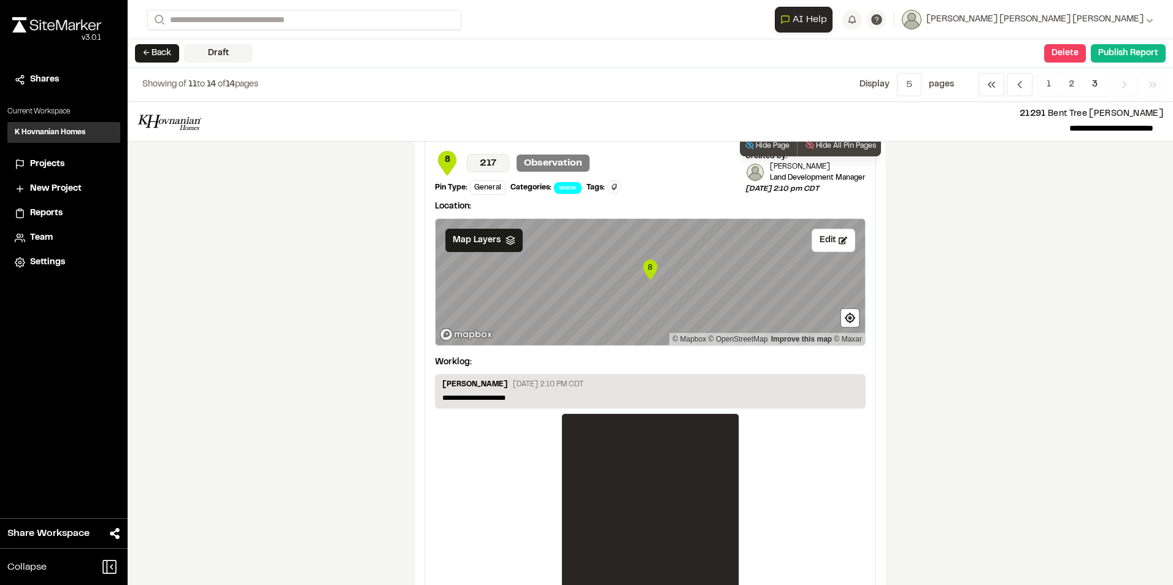
scroll to position [0, 0]
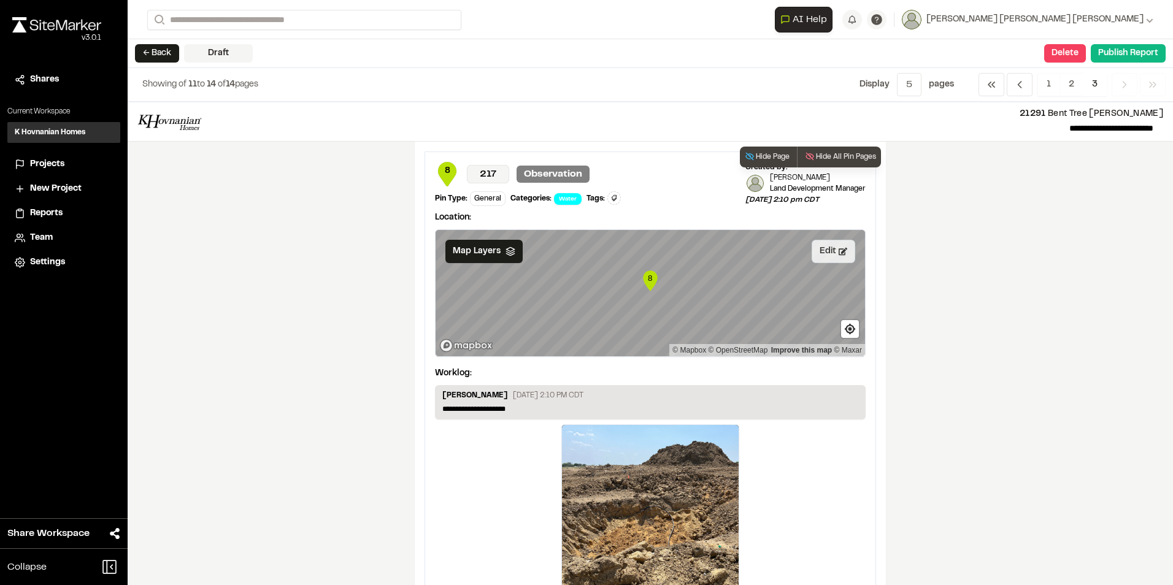
click at [839, 254] on icon at bounding box center [843, 251] width 9 height 9
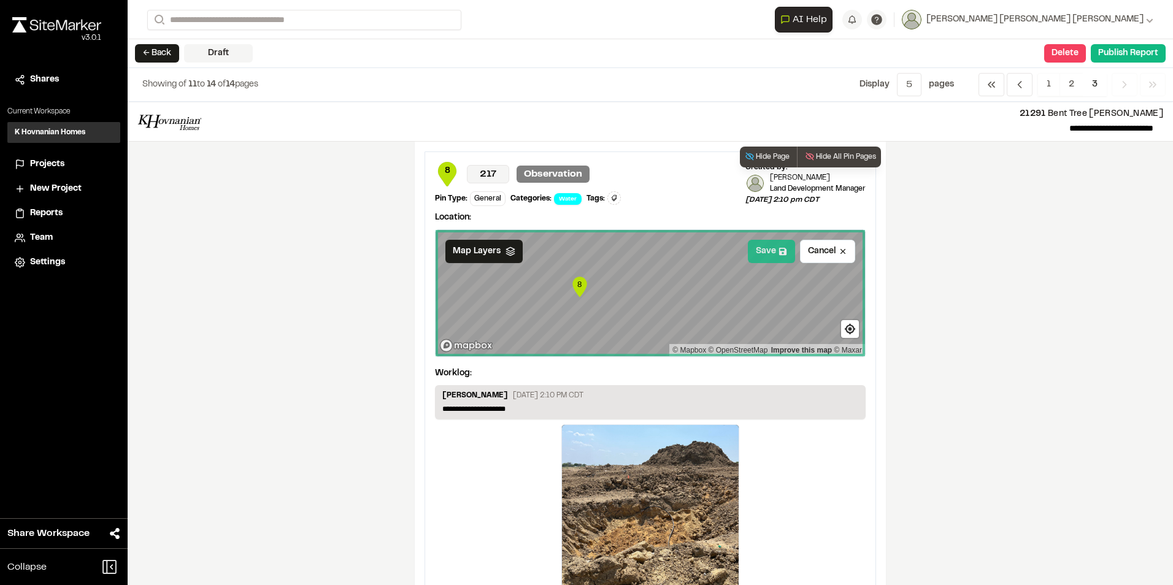
click at [769, 249] on button "Save" at bounding box center [771, 251] width 47 height 23
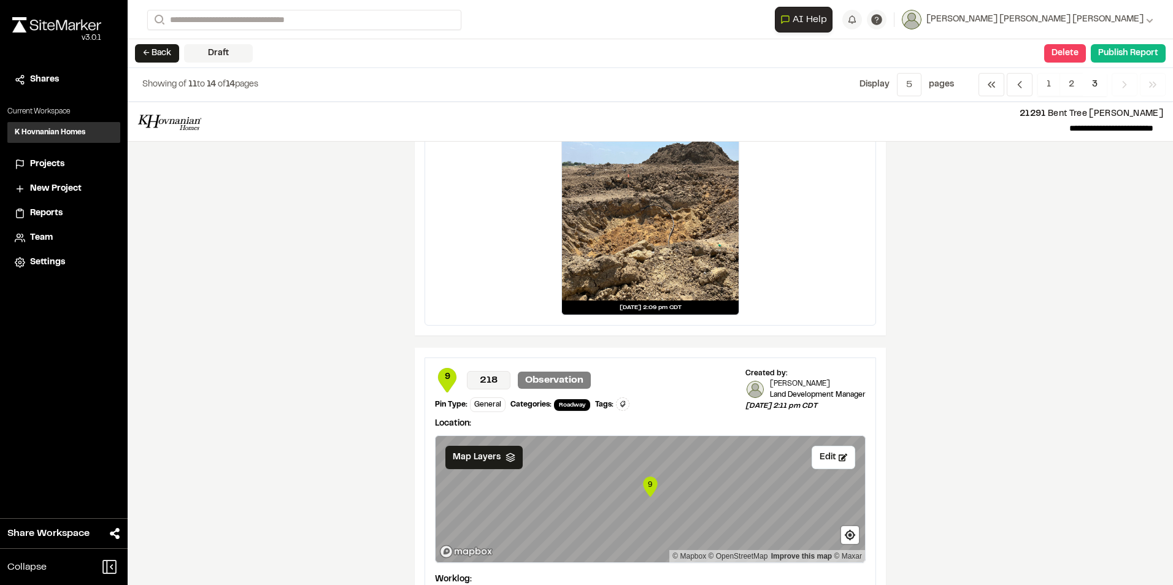
scroll to position [429, 0]
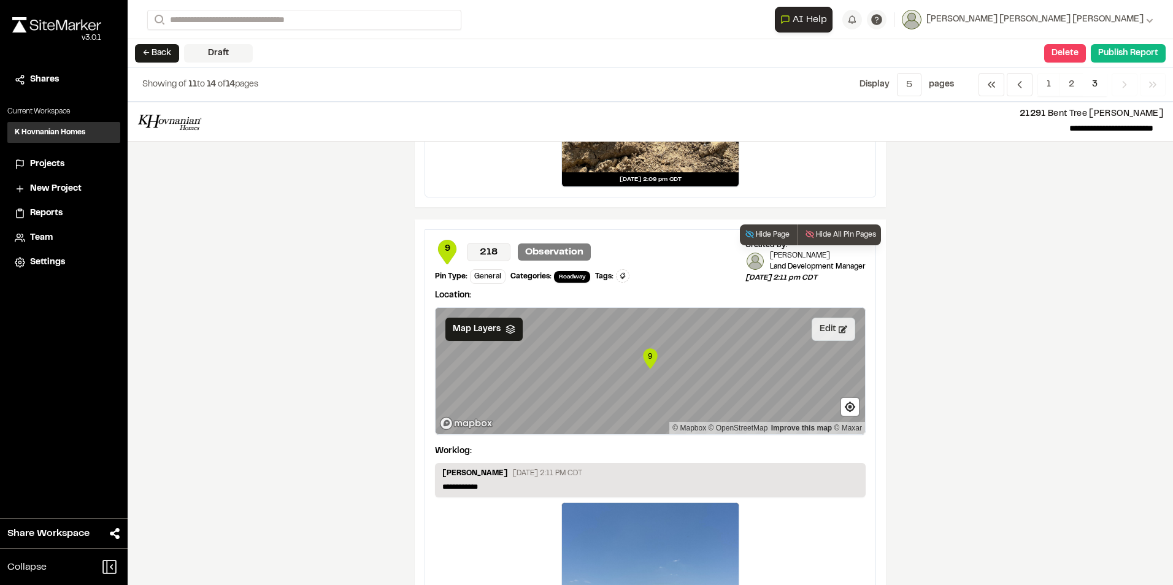
click at [830, 329] on button "Edit" at bounding box center [834, 329] width 44 height 23
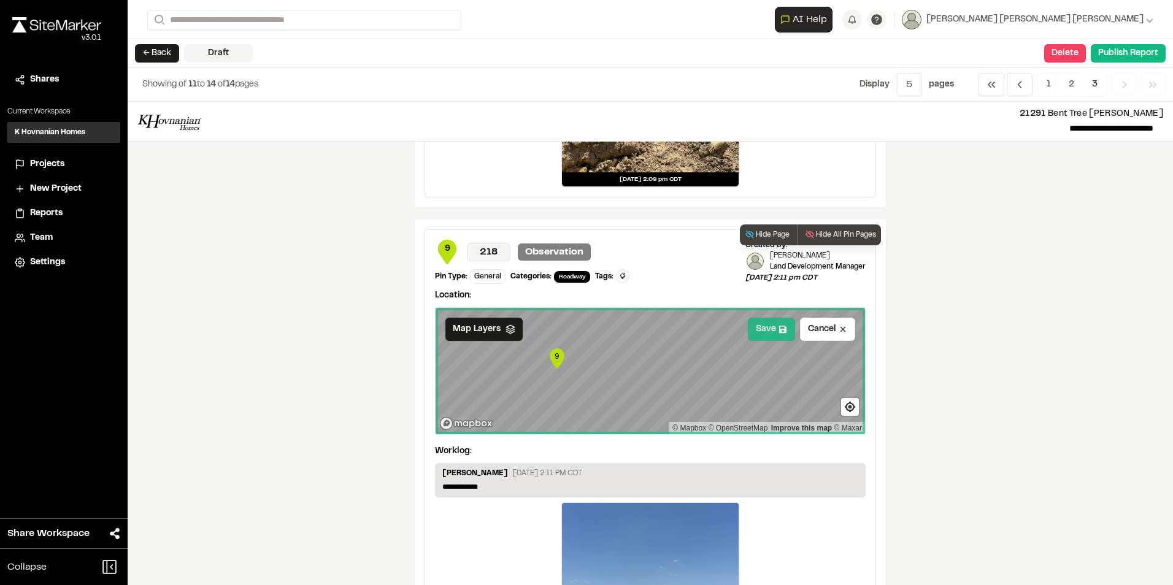
click at [769, 333] on button "Save" at bounding box center [771, 329] width 47 height 23
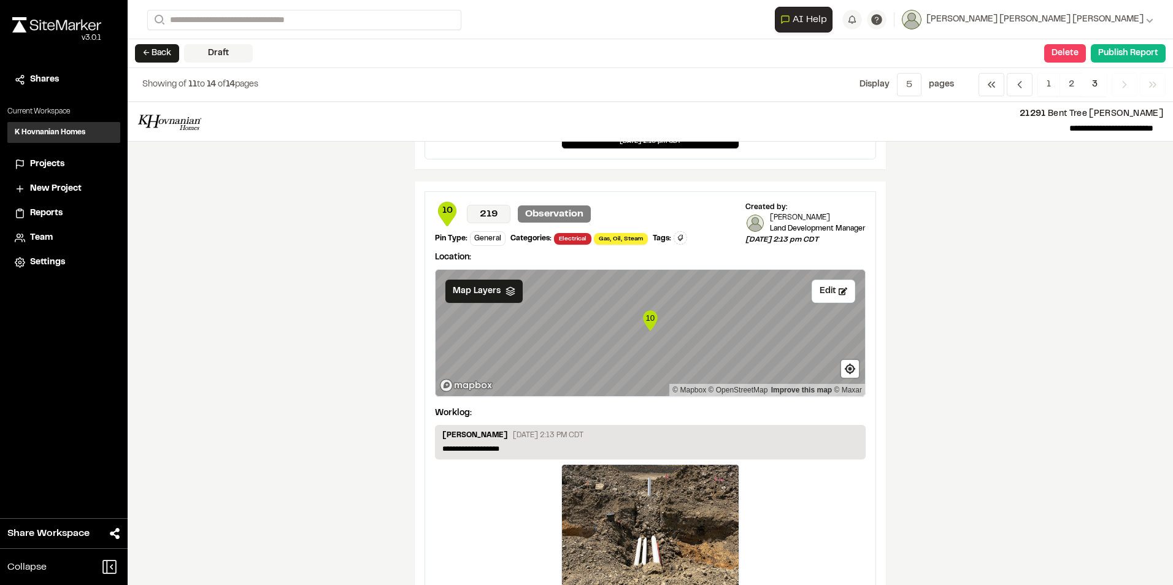
scroll to position [982, 0]
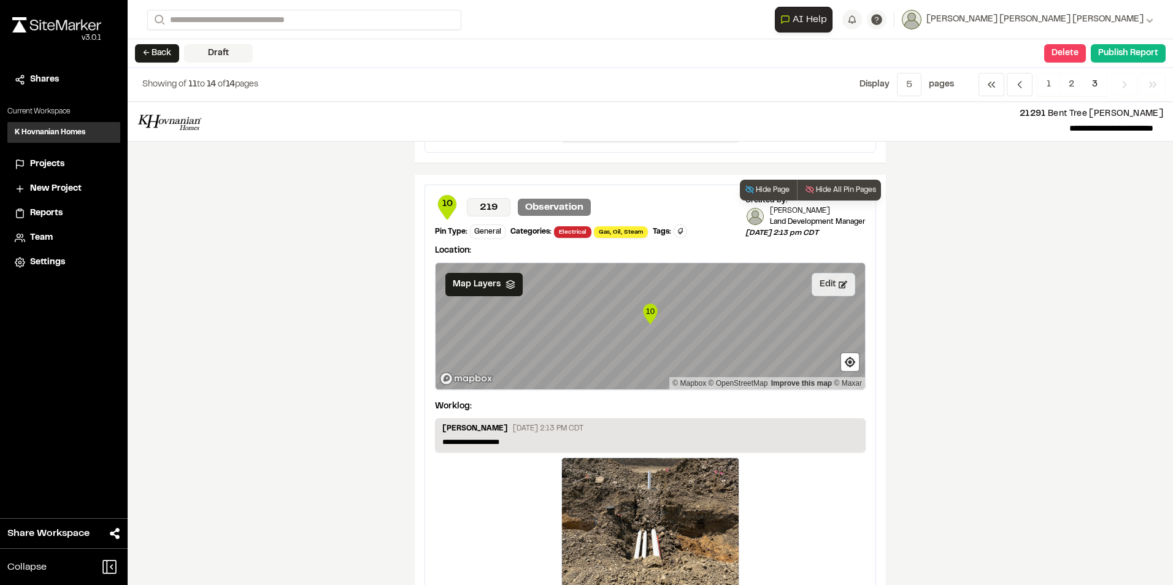
click at [821, 293] on button "Edit" at bounding box center [834, 284] width 44 height 23
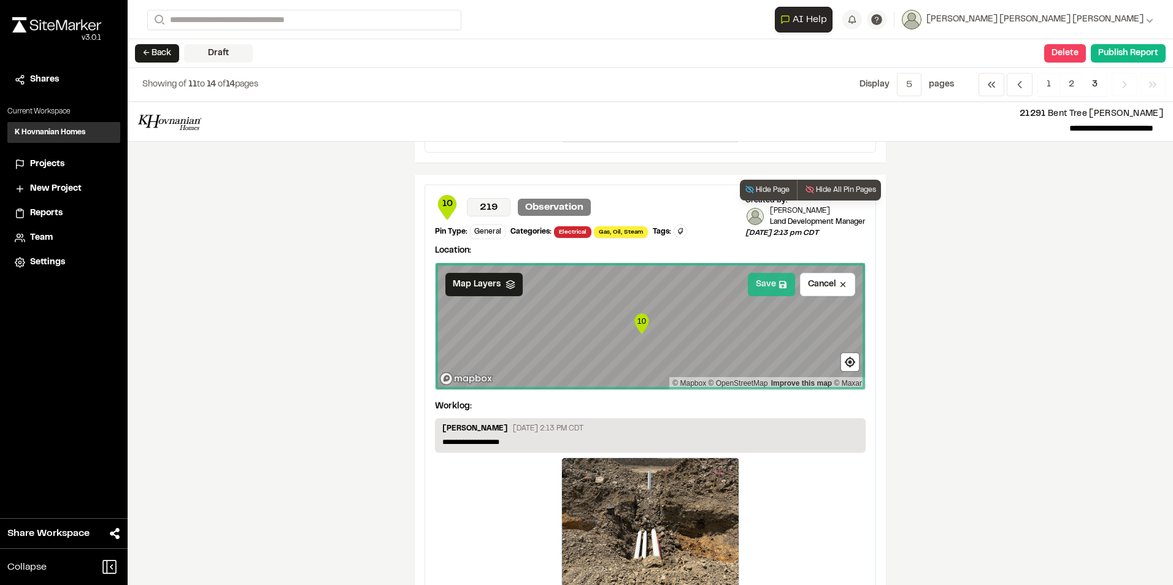
click at [764, 287] on button "Save" at bounding box center [771, 284] width 47 height 23
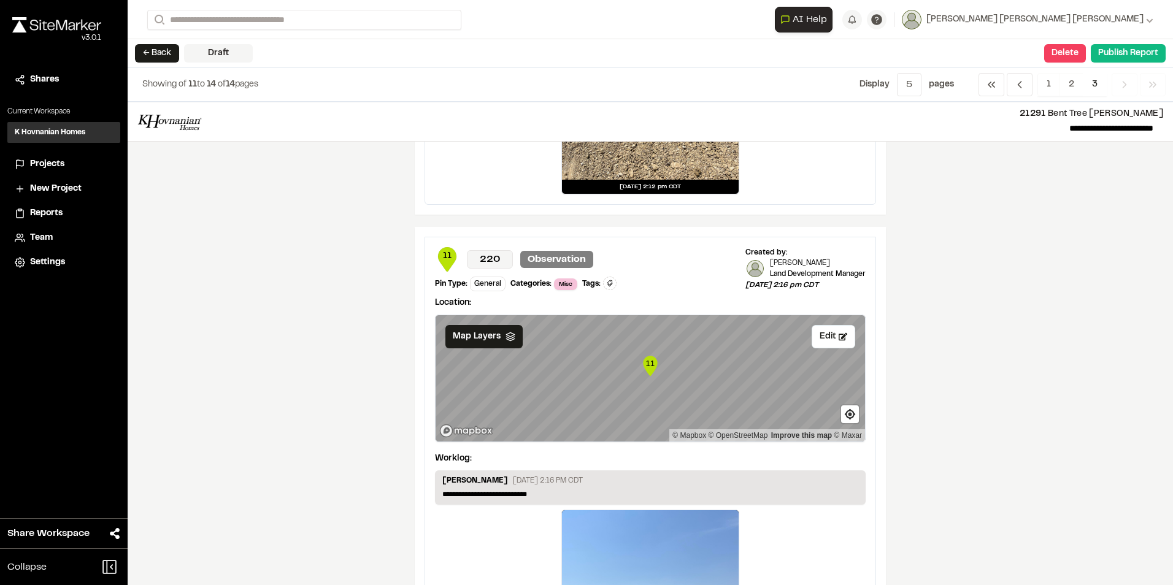
scroll to position [1473, 0]
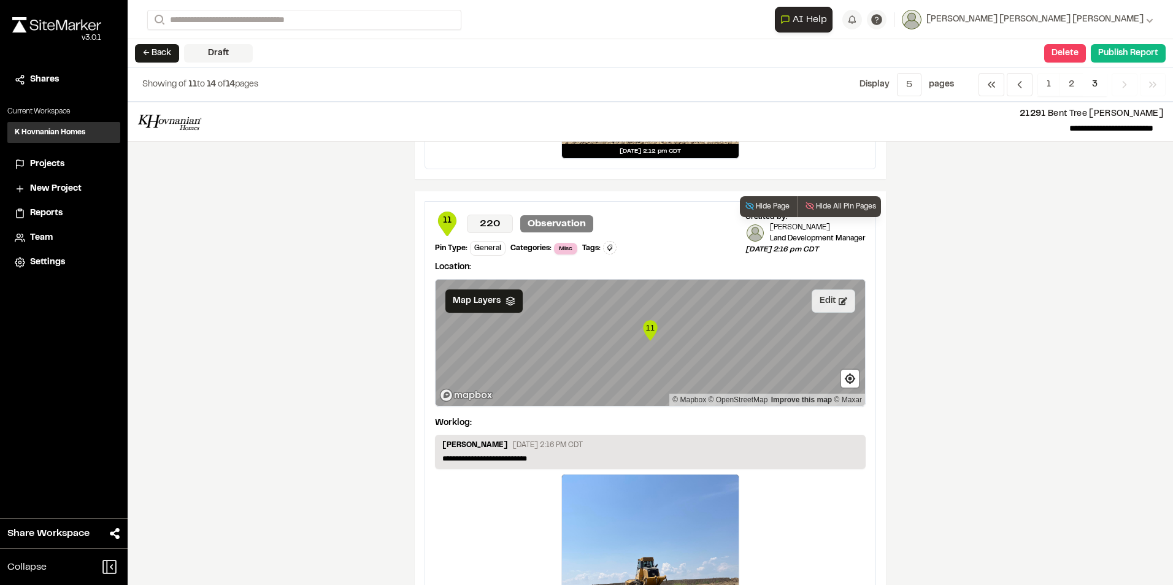
click at [830, 304] on button "Edit" at bounding box center [834, 301] width 44 height 23
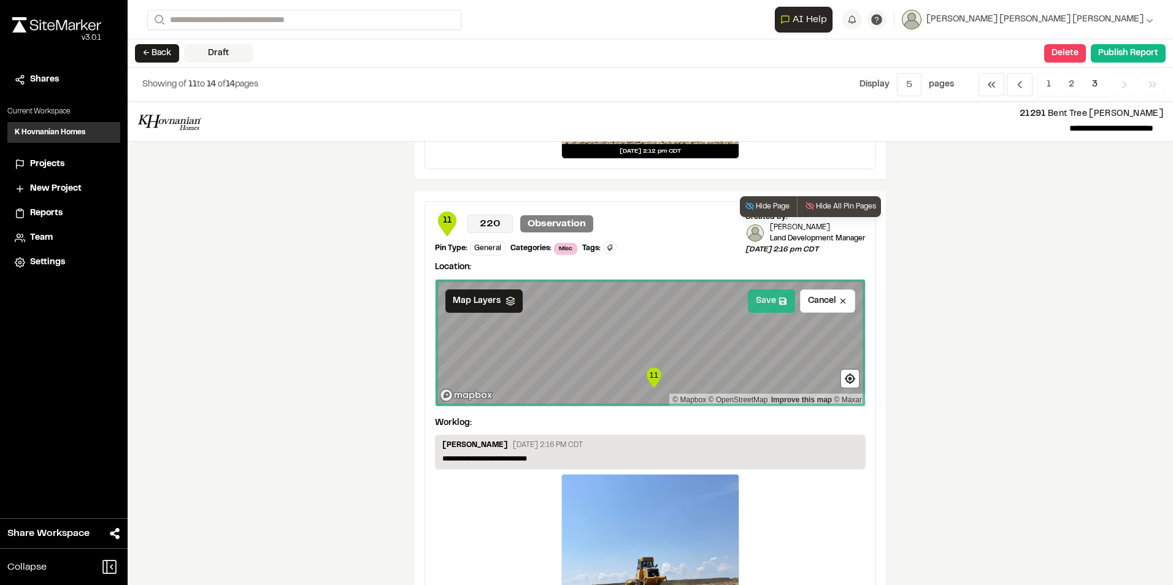
click at [761, 304] on button "Save" at bounding box center [771, 301] width 47 height 23
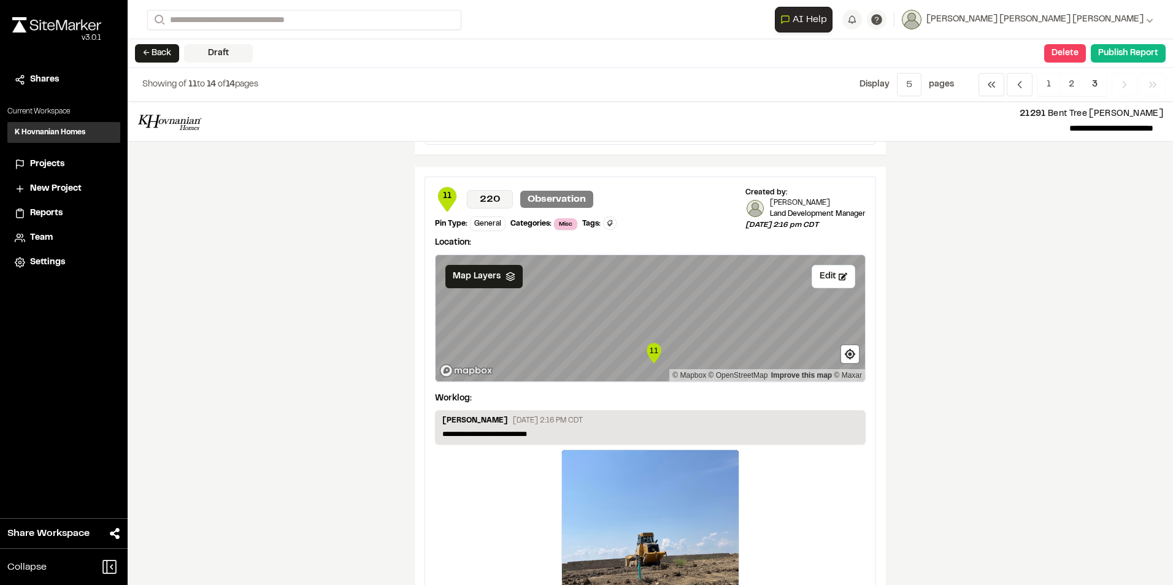
scroll to position [1586, 0]
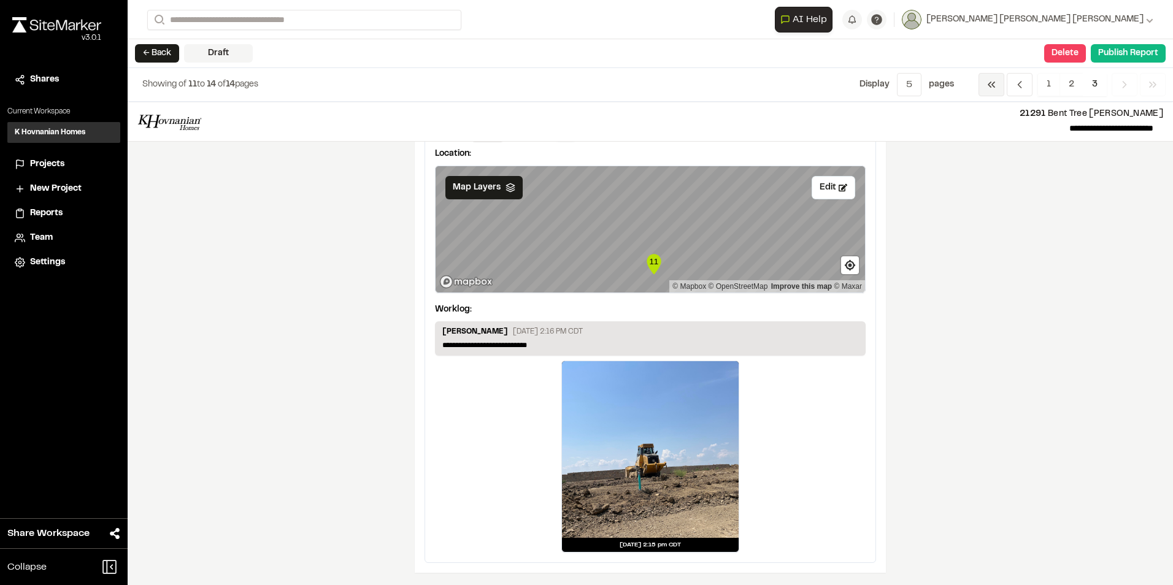
click at [993, 81] on icon "Navigation" at bounding box center [991, 85] width 12 height 12
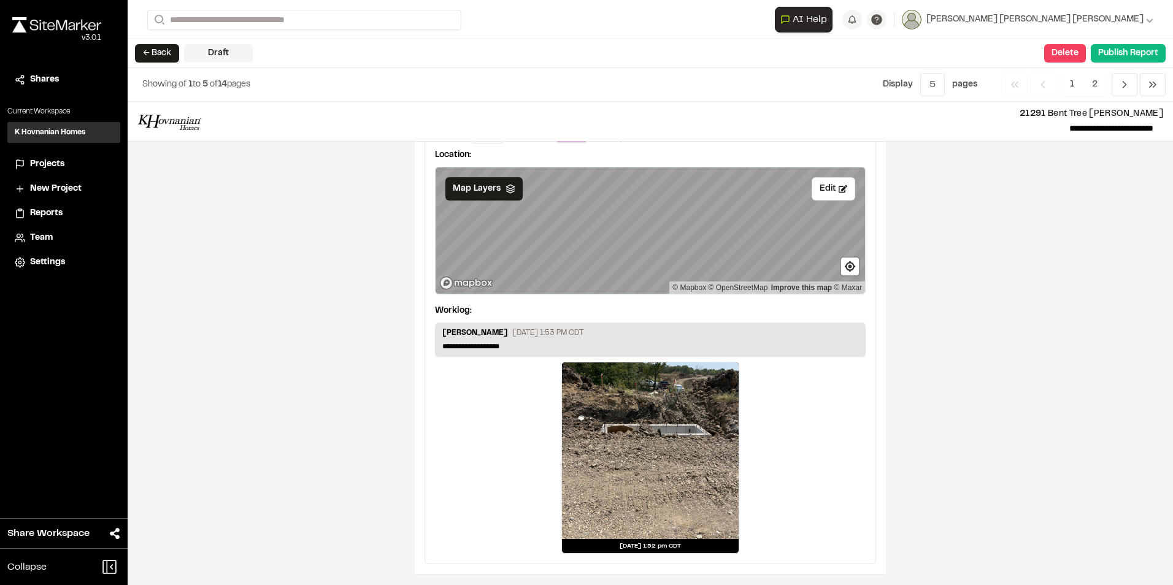
scroll to position [1554, 0]
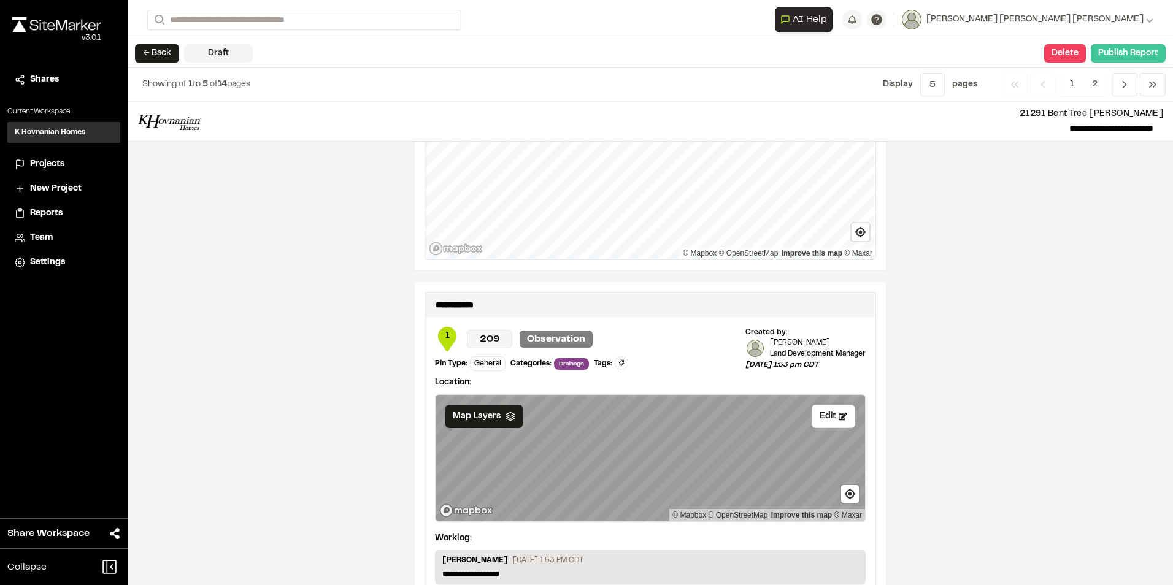
click at [1149, 51] on button "Publish Report" at bounding box center [1128, 53] width 75 height 18
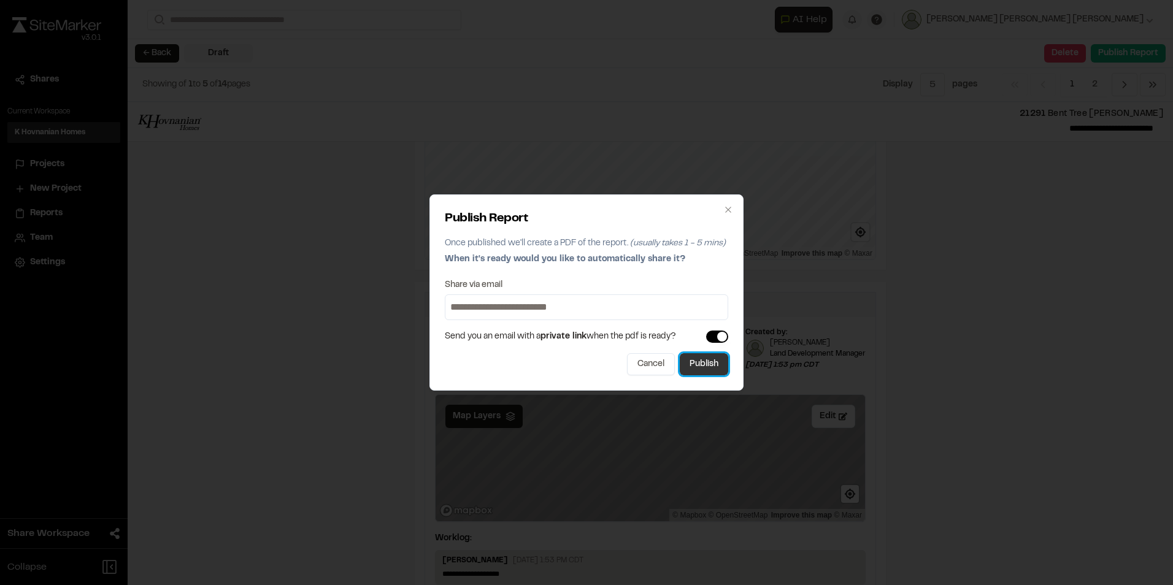
click at [705, 364] on button "Publish" at bounding box center [704, 364] width 48 height 22
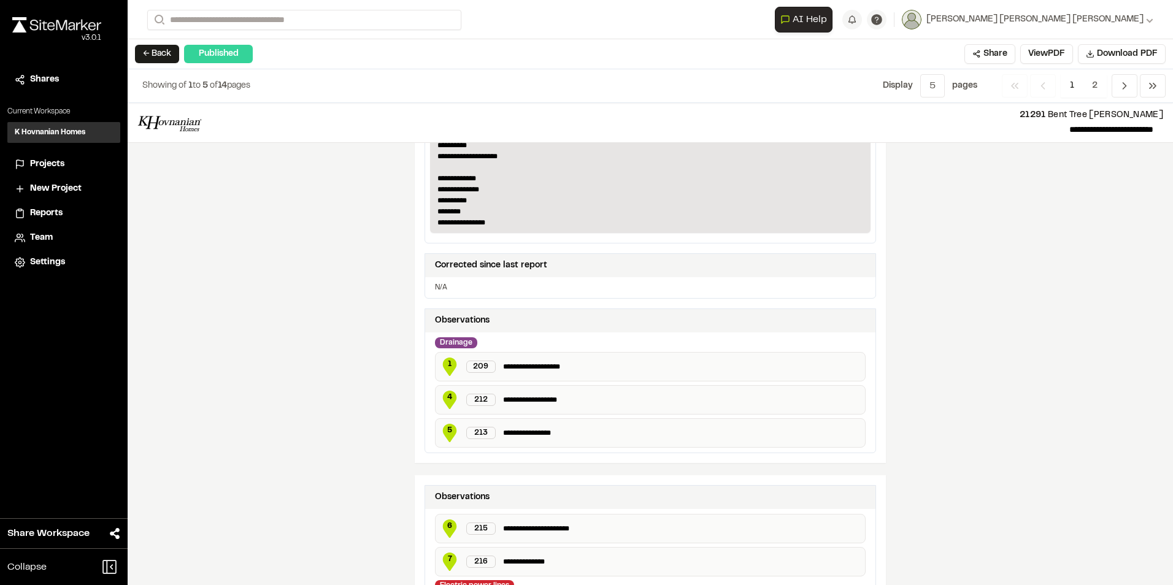
scroll to position [0, 0]
